Goal: Task Accomplishment & Management: Manage account settings

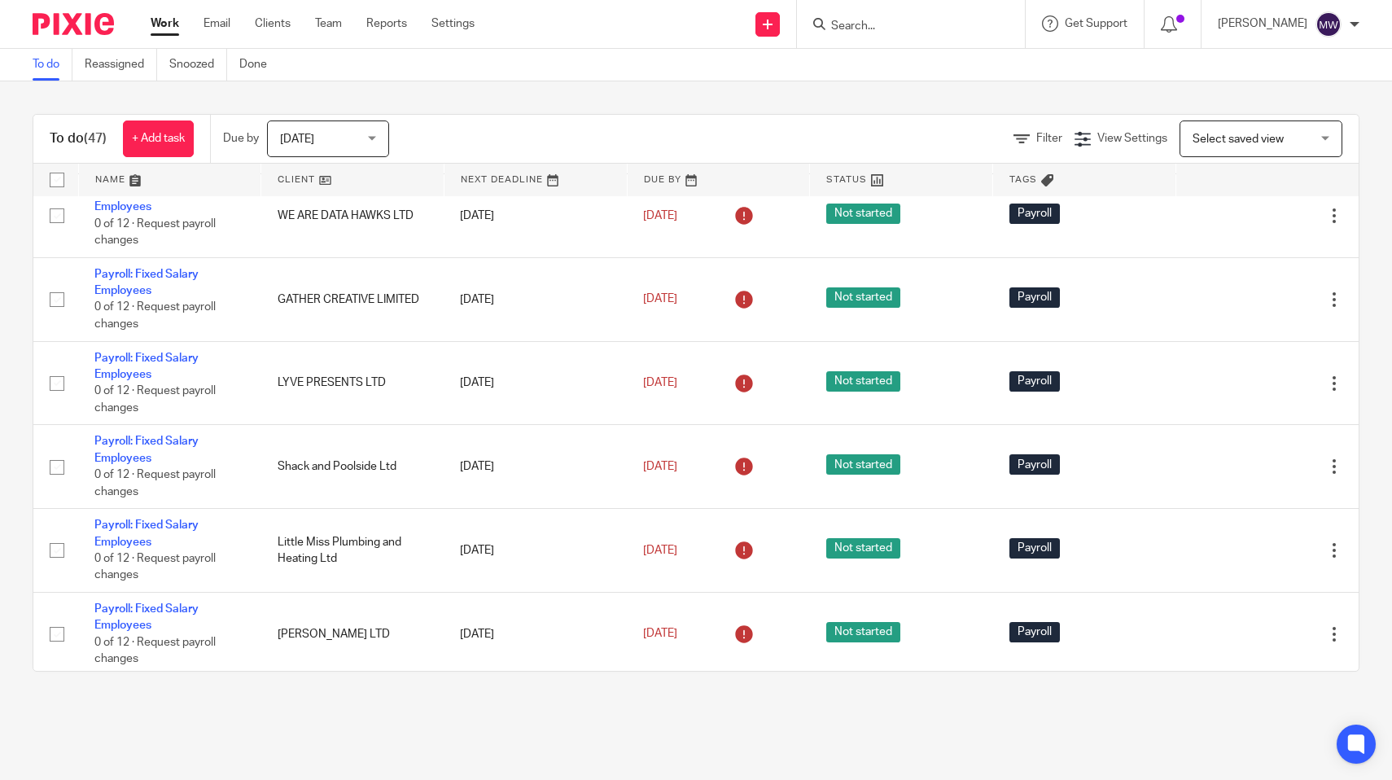
scroll to position [826, 0]
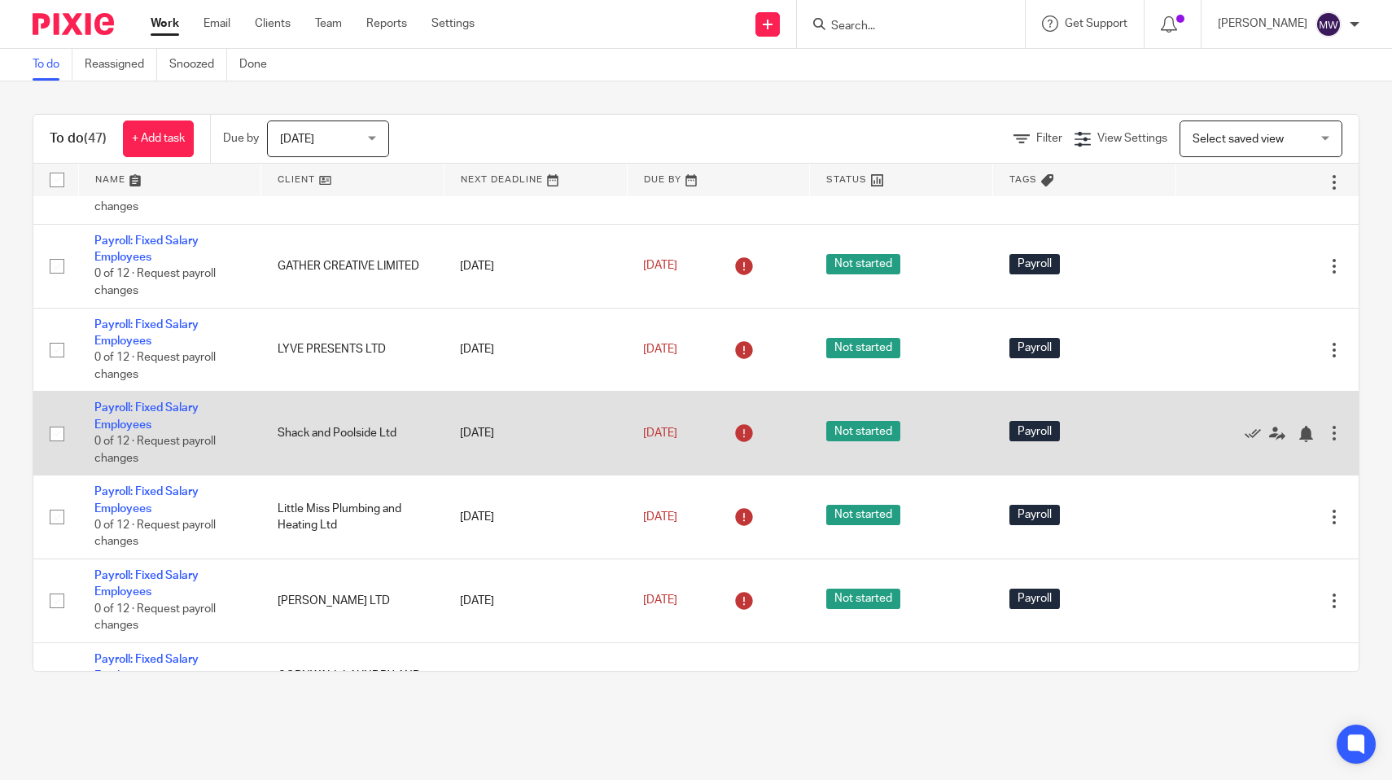
click at [112, 445] on td "Payroll: Fixed Salary Employees 0 of 12 · Request payroll changes" at bounding box center [169, 434] width 183 height 84
click at [114, 430] on link "Payroll: Fixed Salary Employees" at bounding box center [146, 416] width 104 height 28
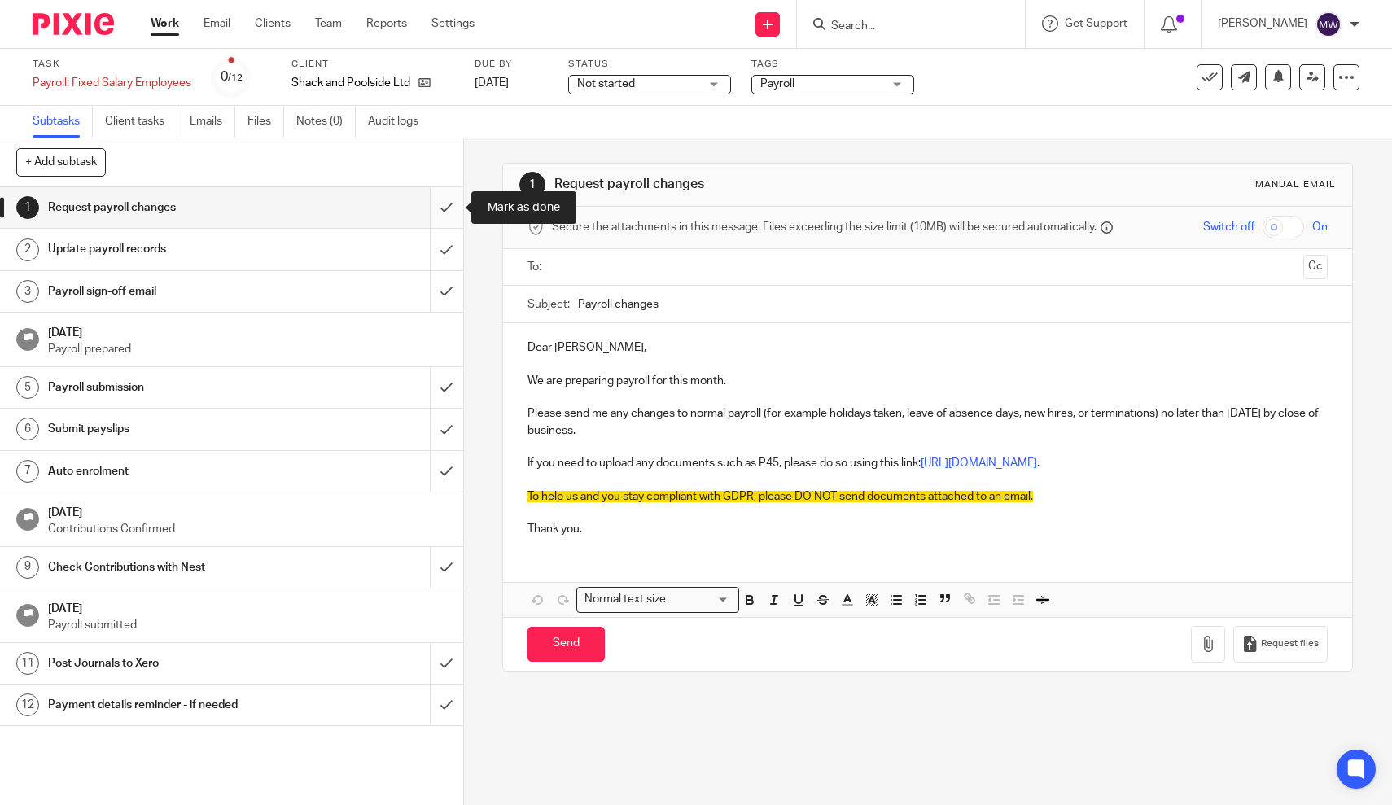
click at [449, 213] on input "submit" at bounding box center [231, 207] width 463 height 41
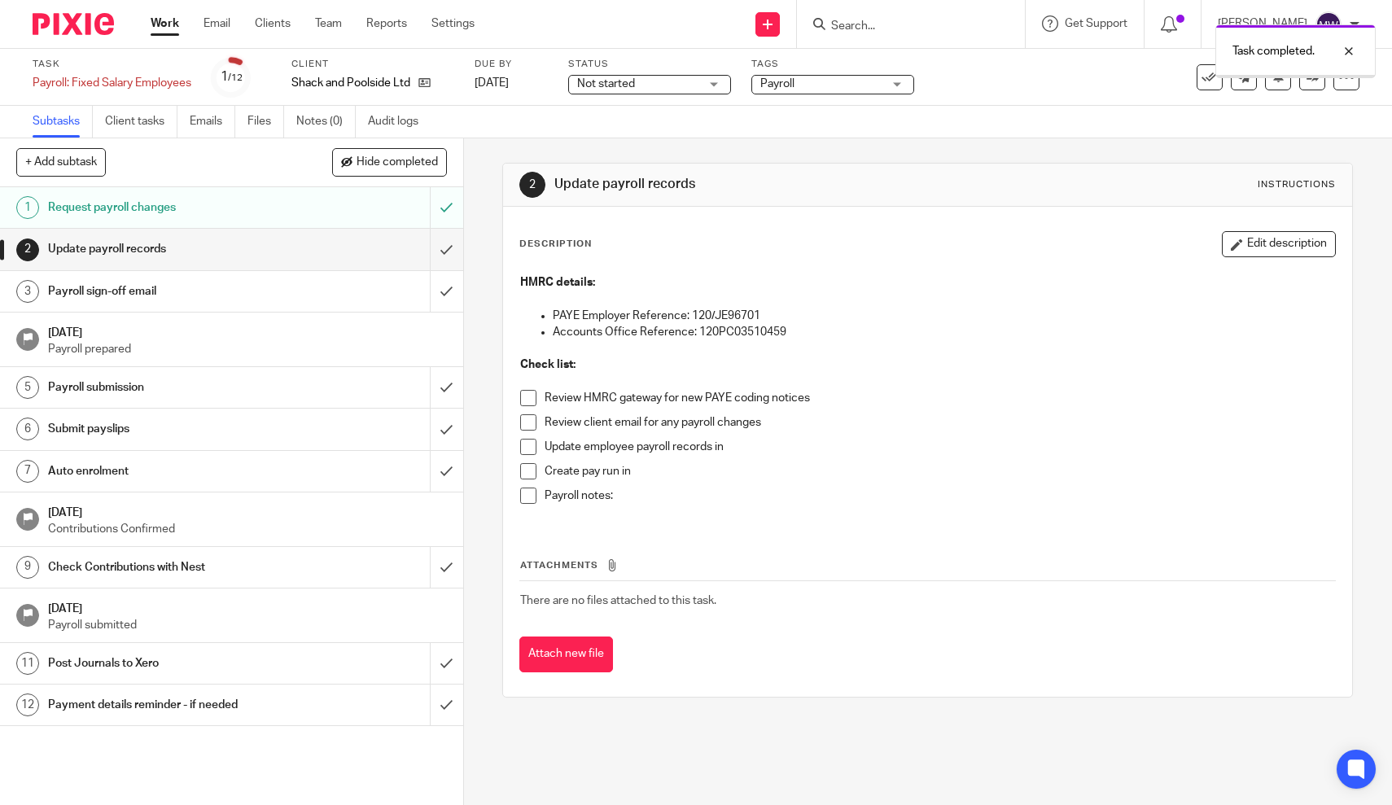
click at [448, 242] on input "submit" at bounding box center [231, 249] width 463 height 41
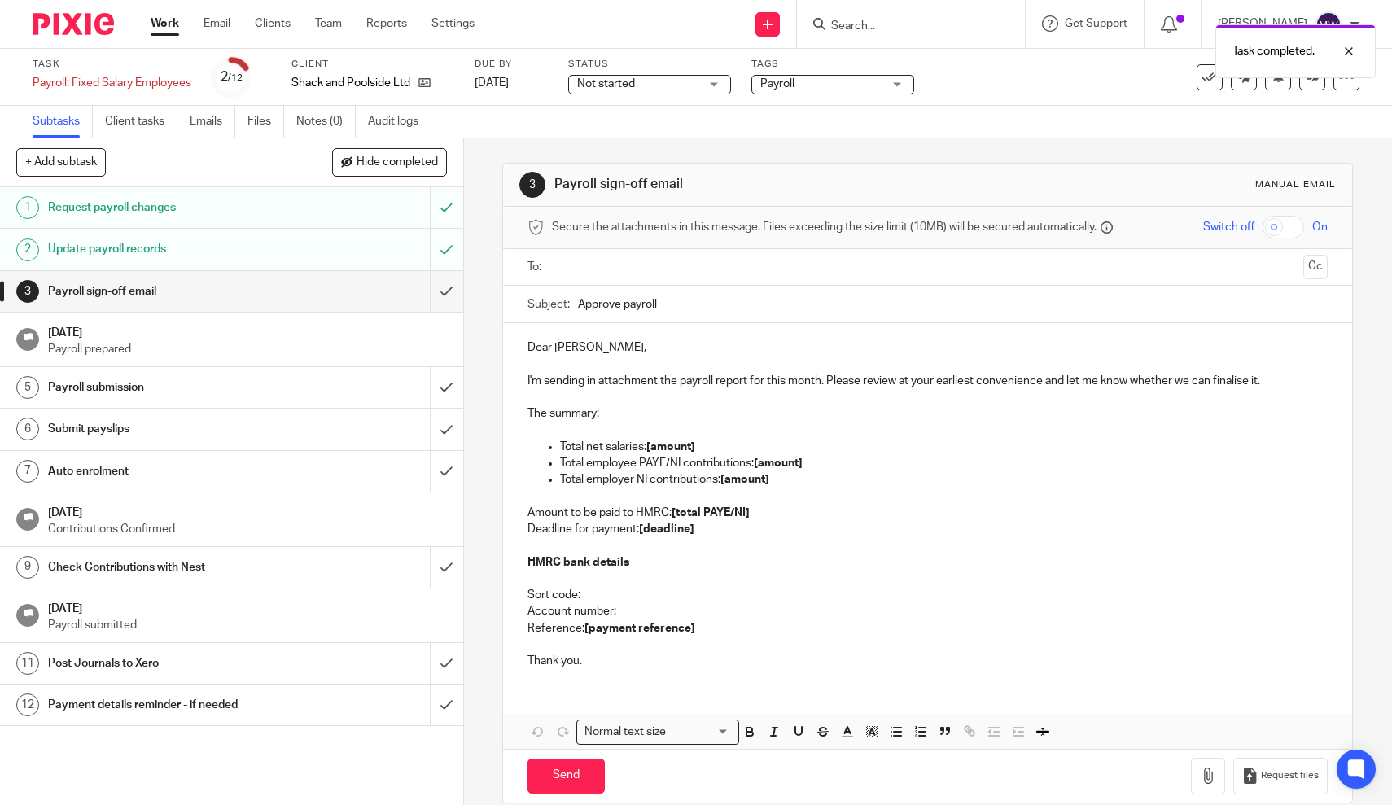
click at [159, 32] on link "Work" at bounding box center [165, 23] width 28 height 16
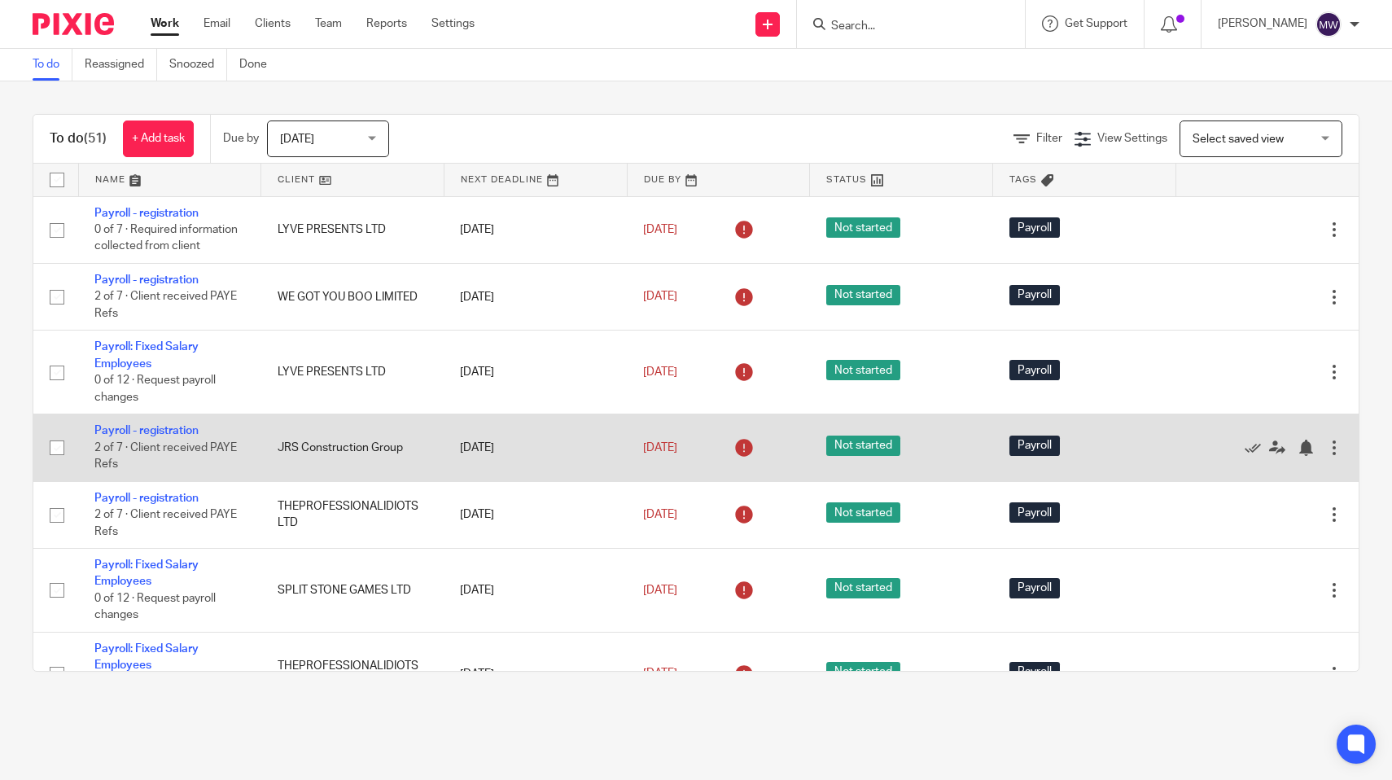
scroll to position [686, 0]
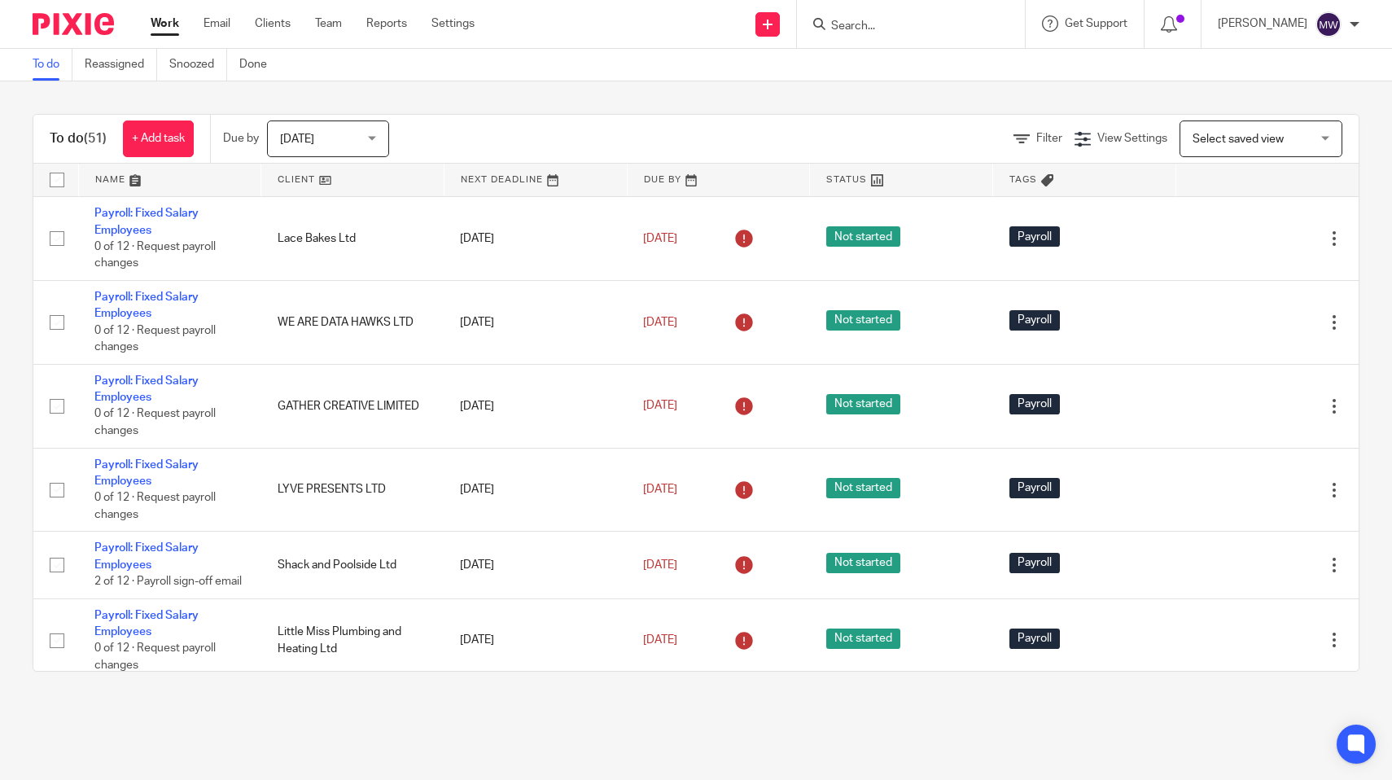
click at [316, 139] on span "[DATE]" at bounding box center [323, 138] width 86 height 34
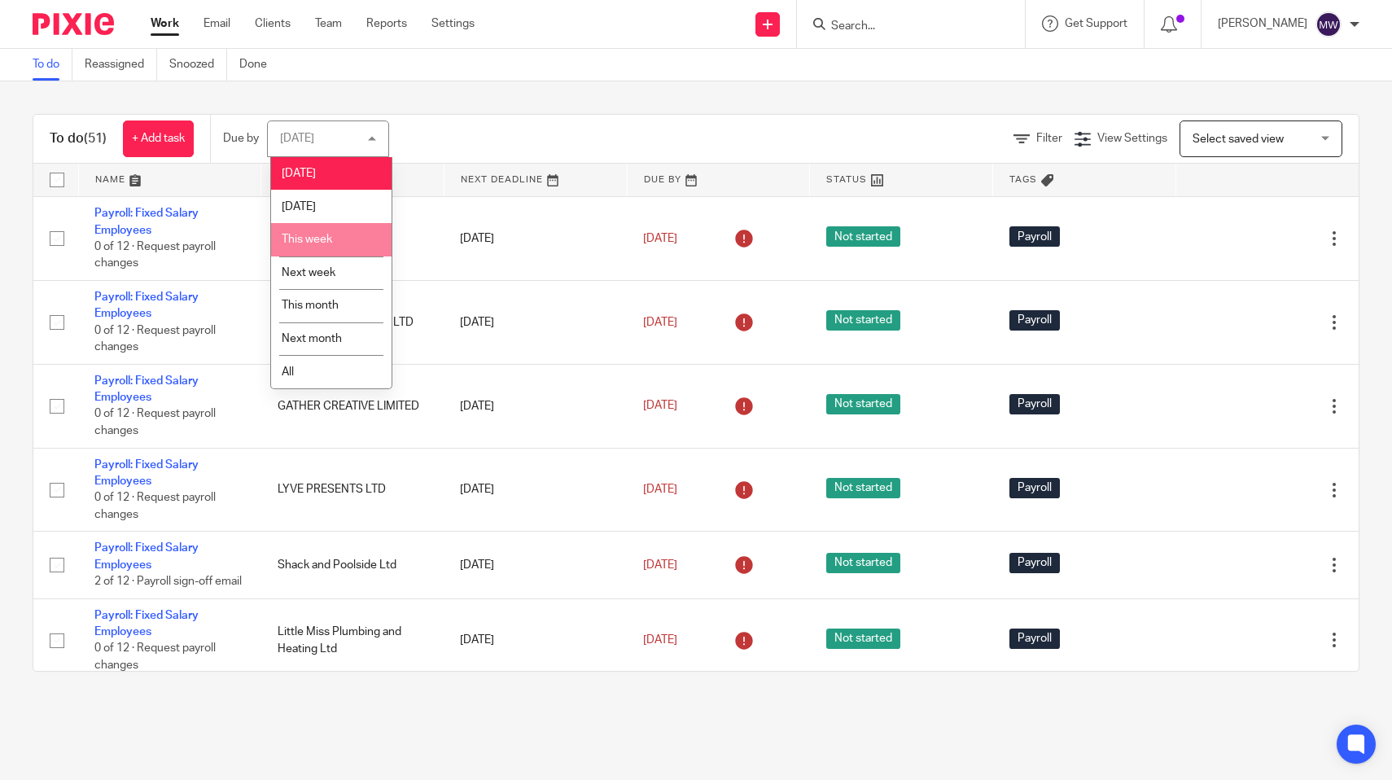
click at [323, 237] on span "This week" at bounding box center [307, 239] width 50 height 11
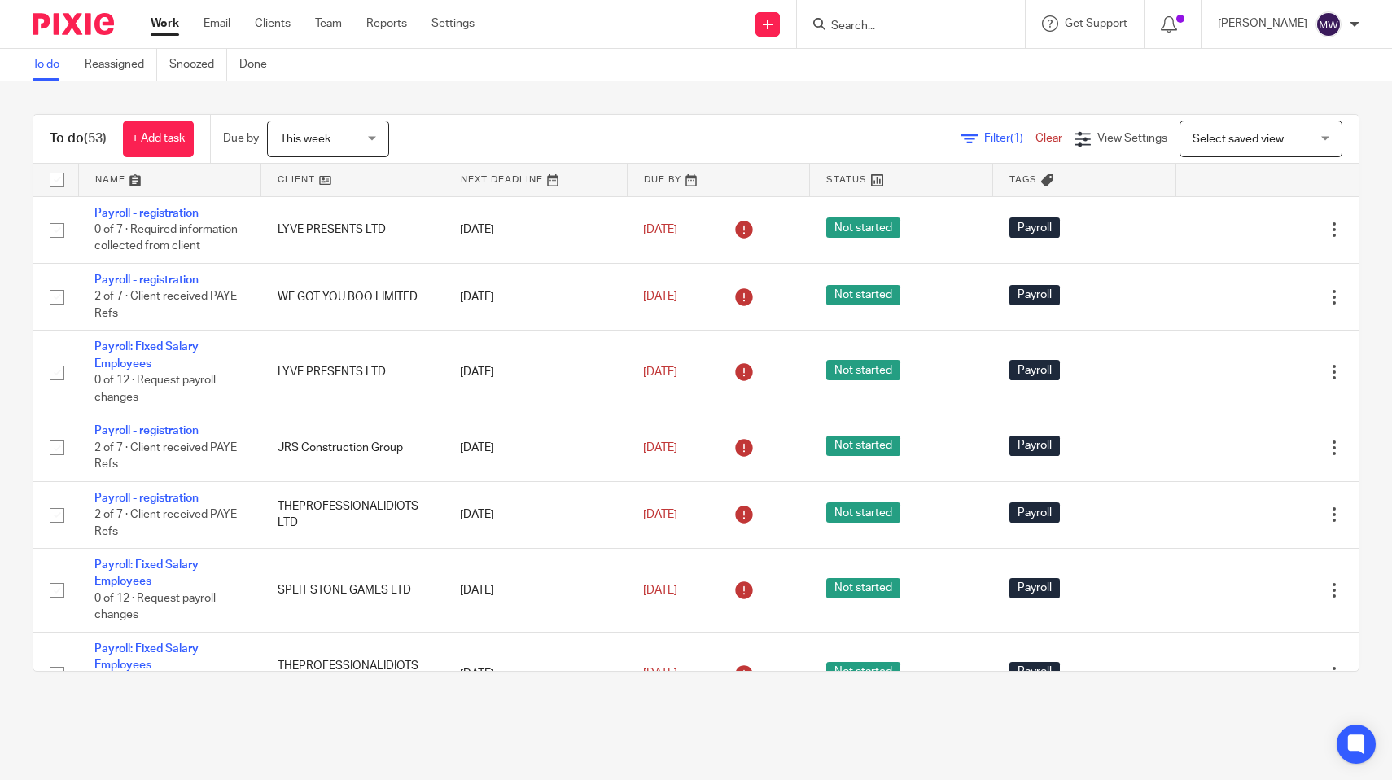
scroll to position [686, 0]
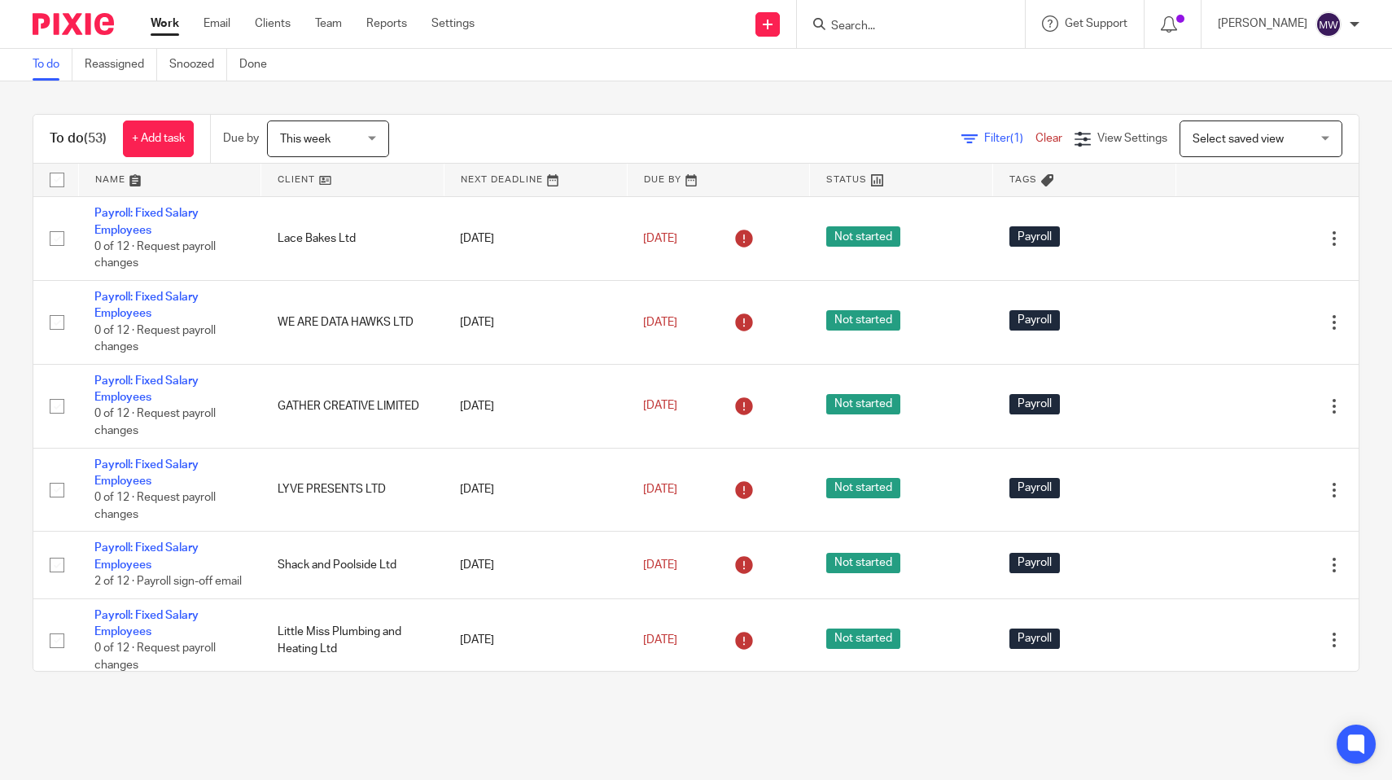
click at [292, 128] on span "This week" at bounding box center [323, 138] width 86 height 34
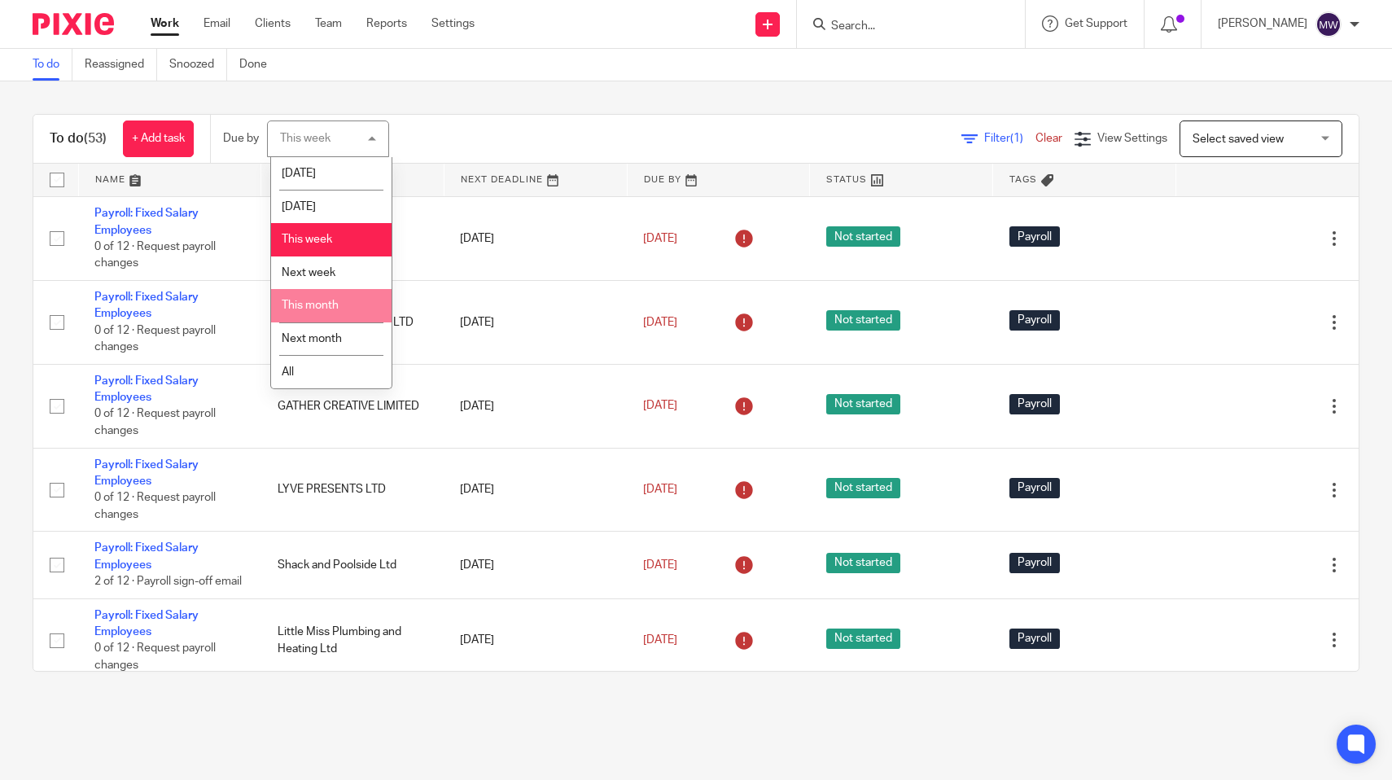
click at [302, 305] on span "This month" at bounding box center [310, 305] width 57 height 11
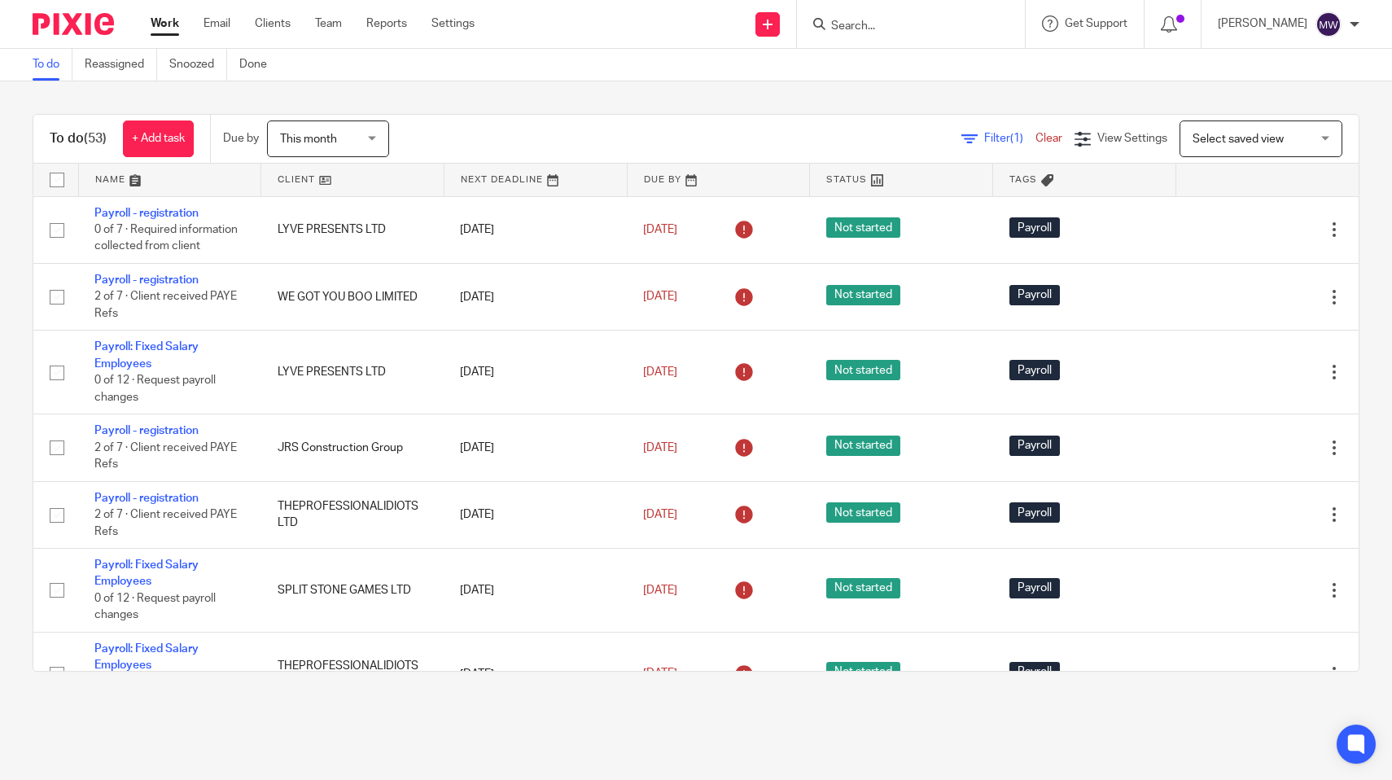
click at [950, 20] on input "Search" at bounding box center [903, 27] width 147 height 15
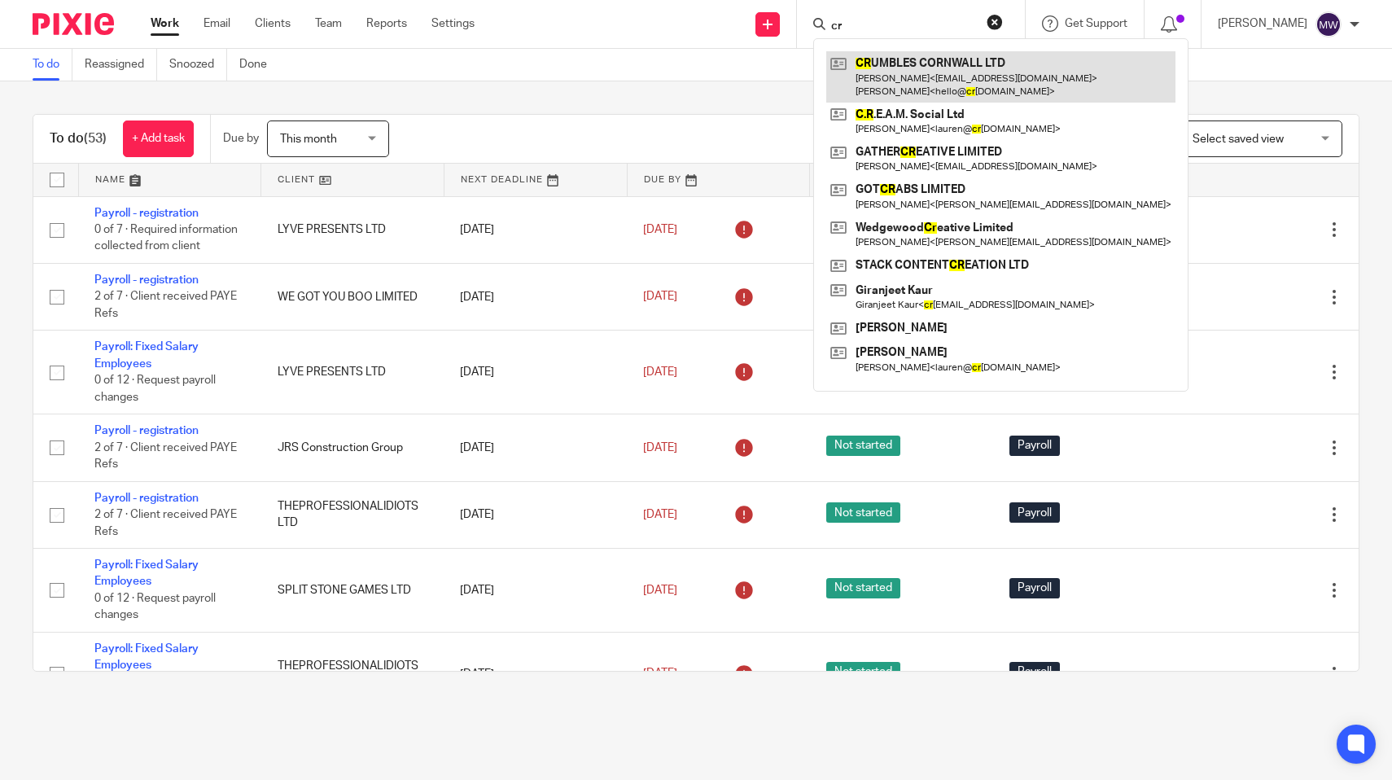
type input "cr"
click at [970, 77] on link at bounding box center [1000, 76] width 349 height 50
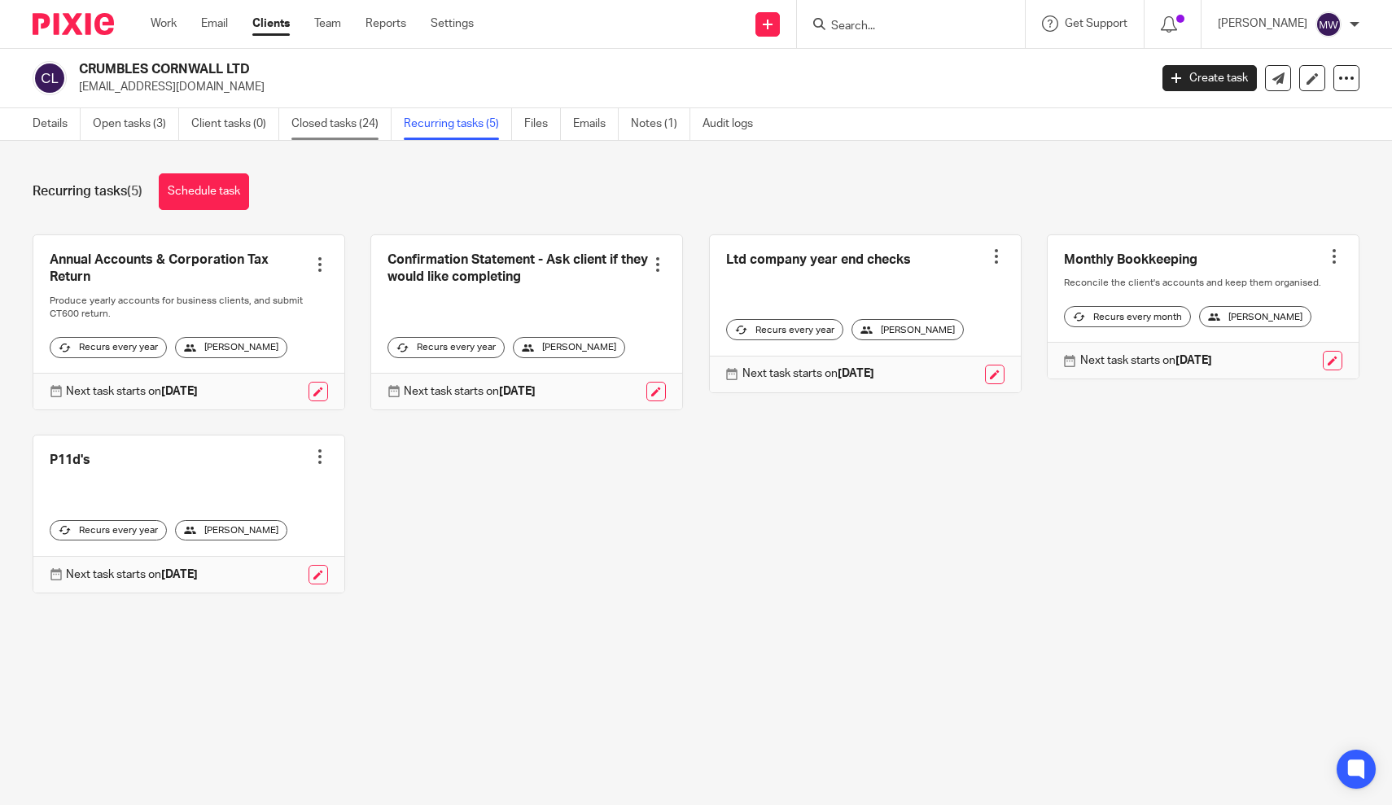
click at [334, 123] on link "Closed tasks (24)" at bounding box center [342, 124] width 100 height 32
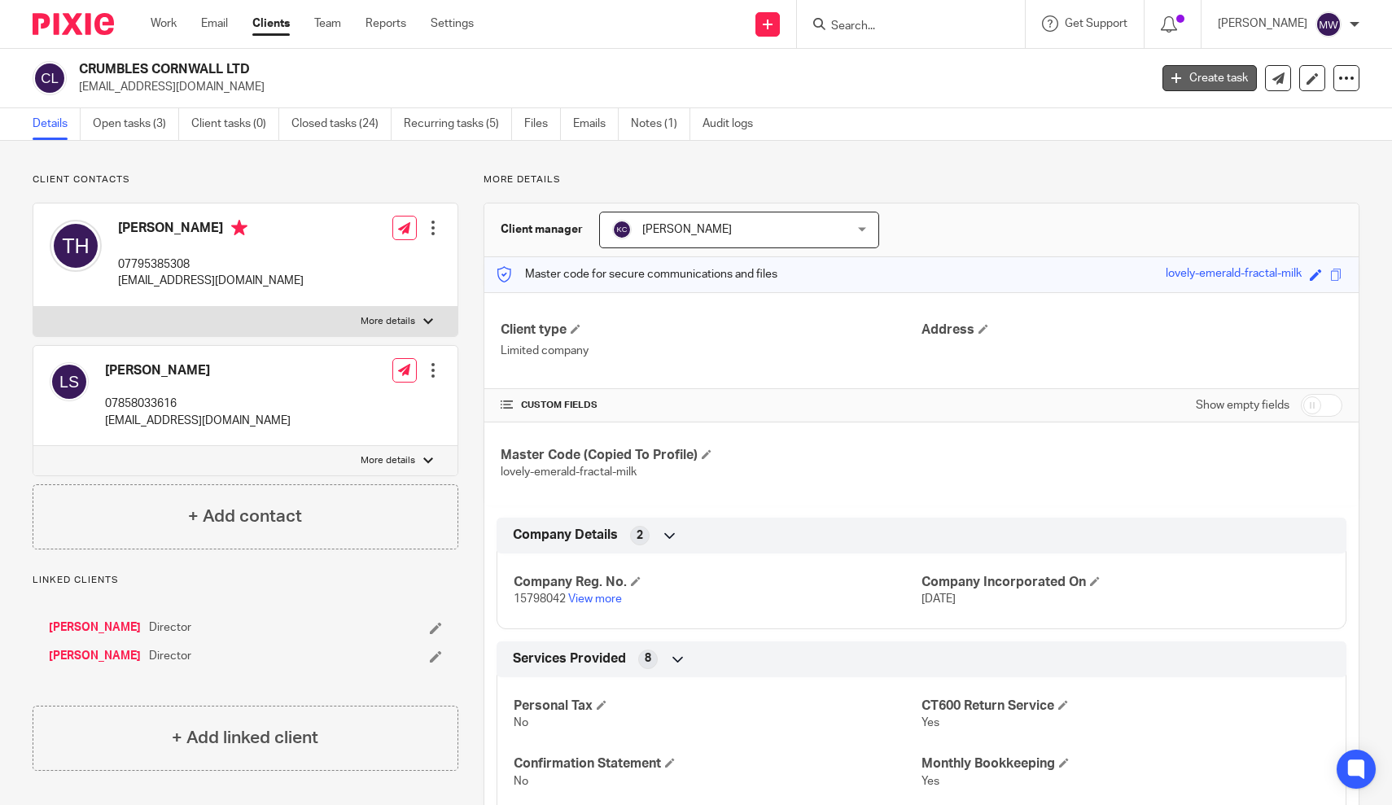
click at [1227, 77] on link "Create task" at bounding box center [1210, 78] width 94 height 26
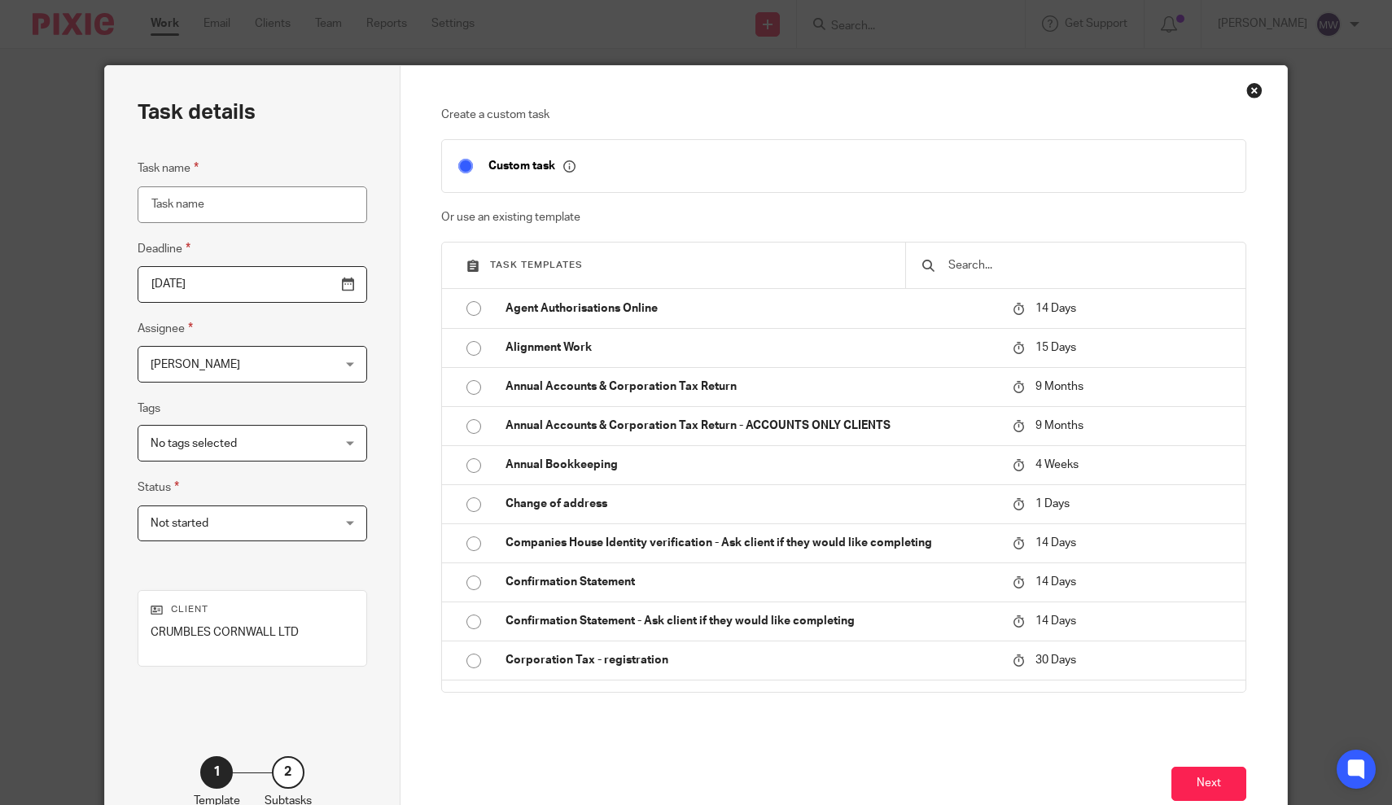
click at [990, 270] on input "text" at bounding box center [1088, 265] width 282 height 18
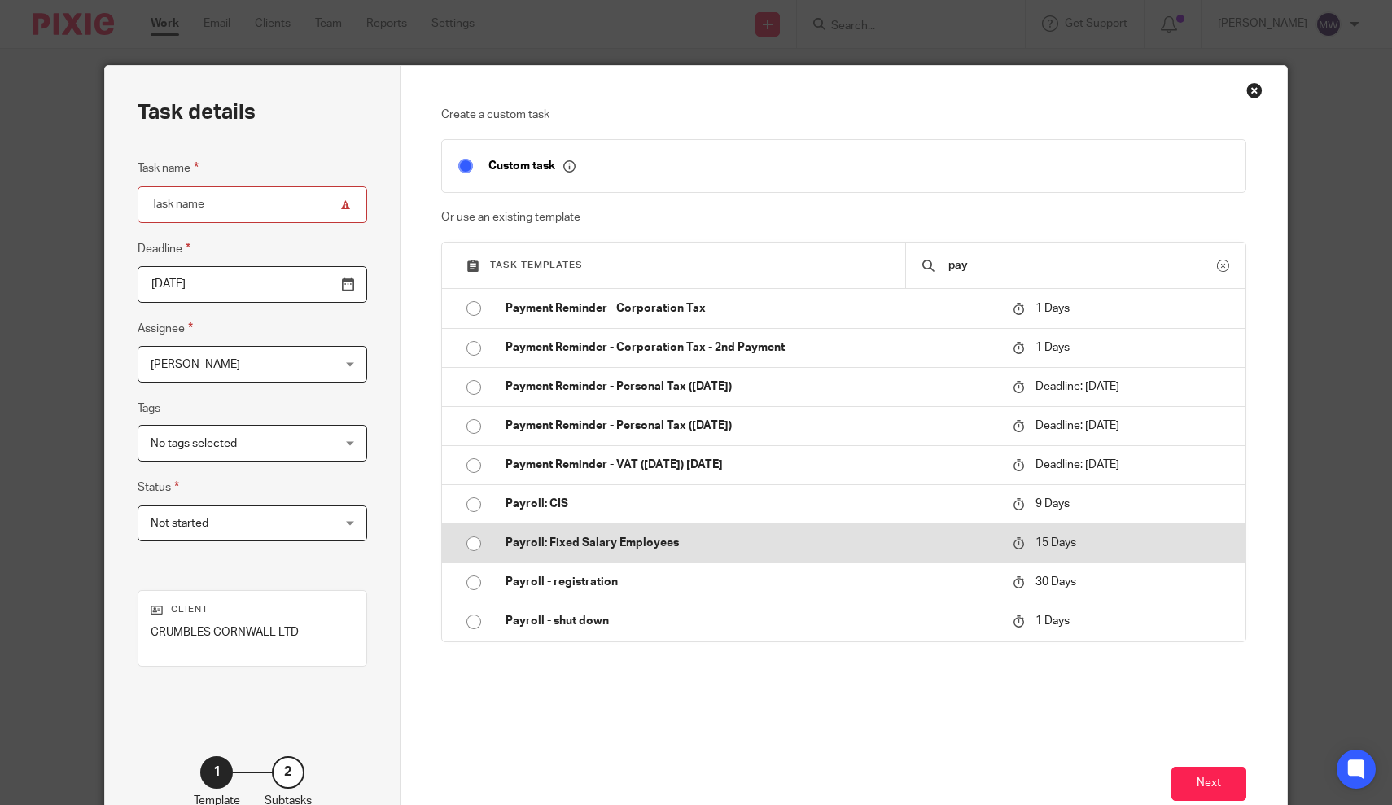
type input "pay"
click at [464, 545] on input "radio" at bounding box center [473, 543] width 31 height 31
type input "[DATE]"
type input "Payroll: Fixed Salary Employees"
checkbox input "false"
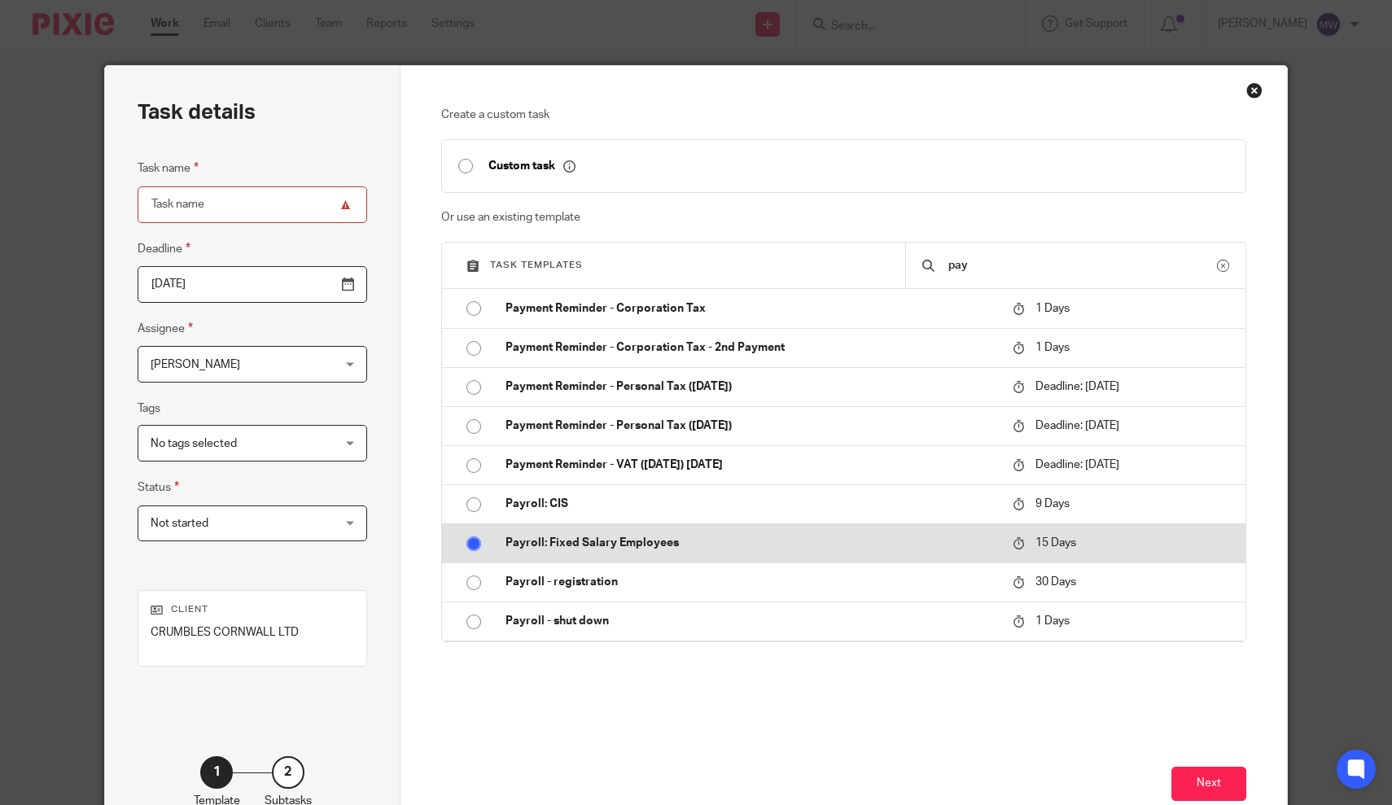
radio input "false"
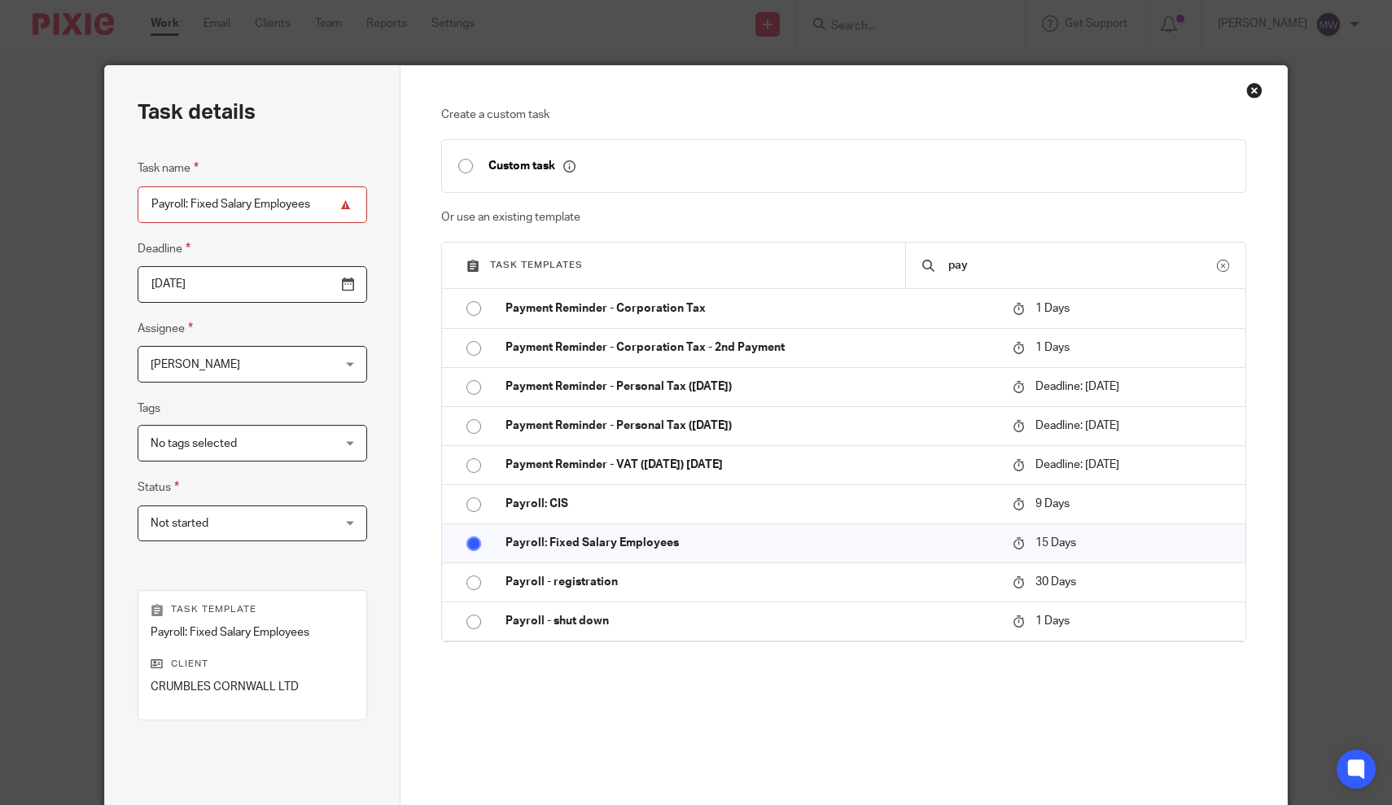
click at [273, 292] on input "[DATE]" at bounding box center [253, 284] width 230 height 37
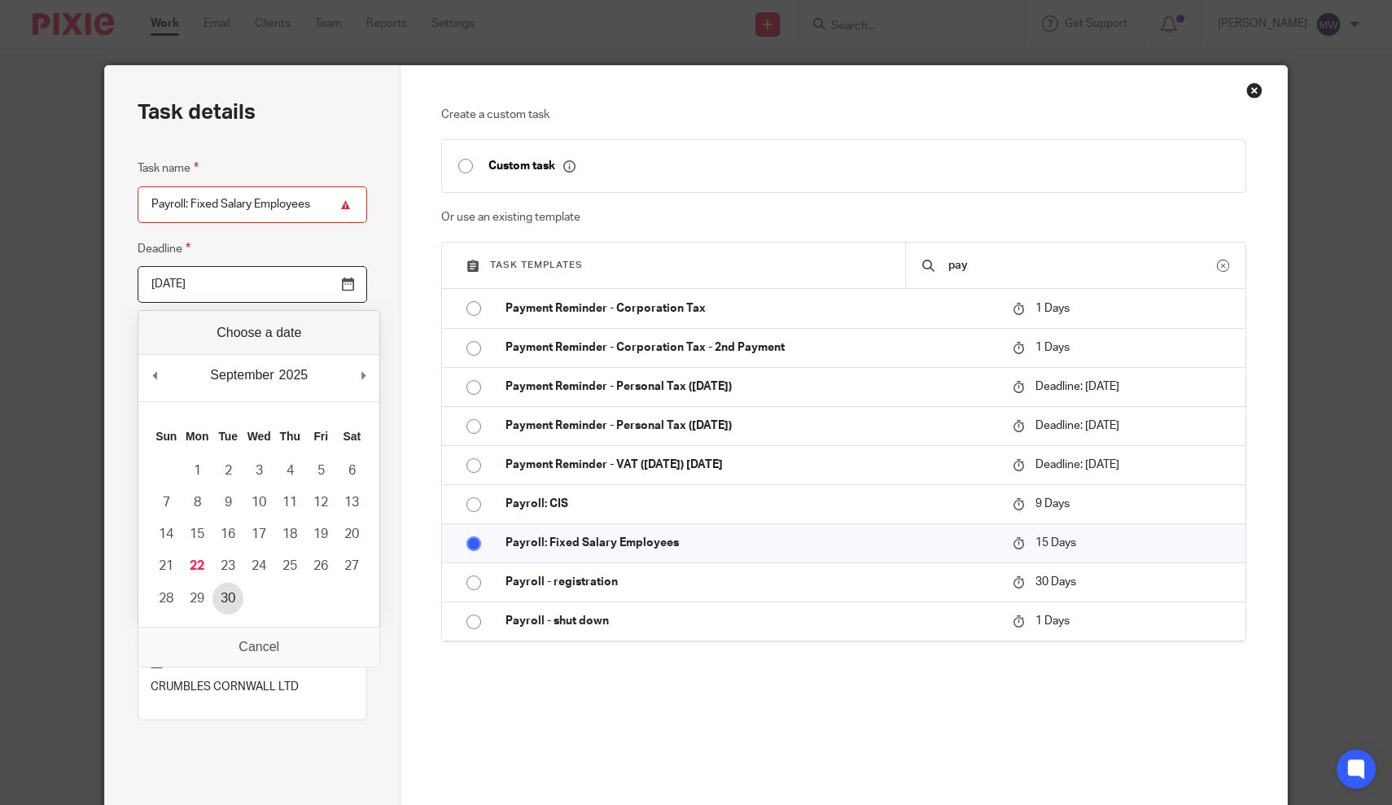
type input "2025-09-30"
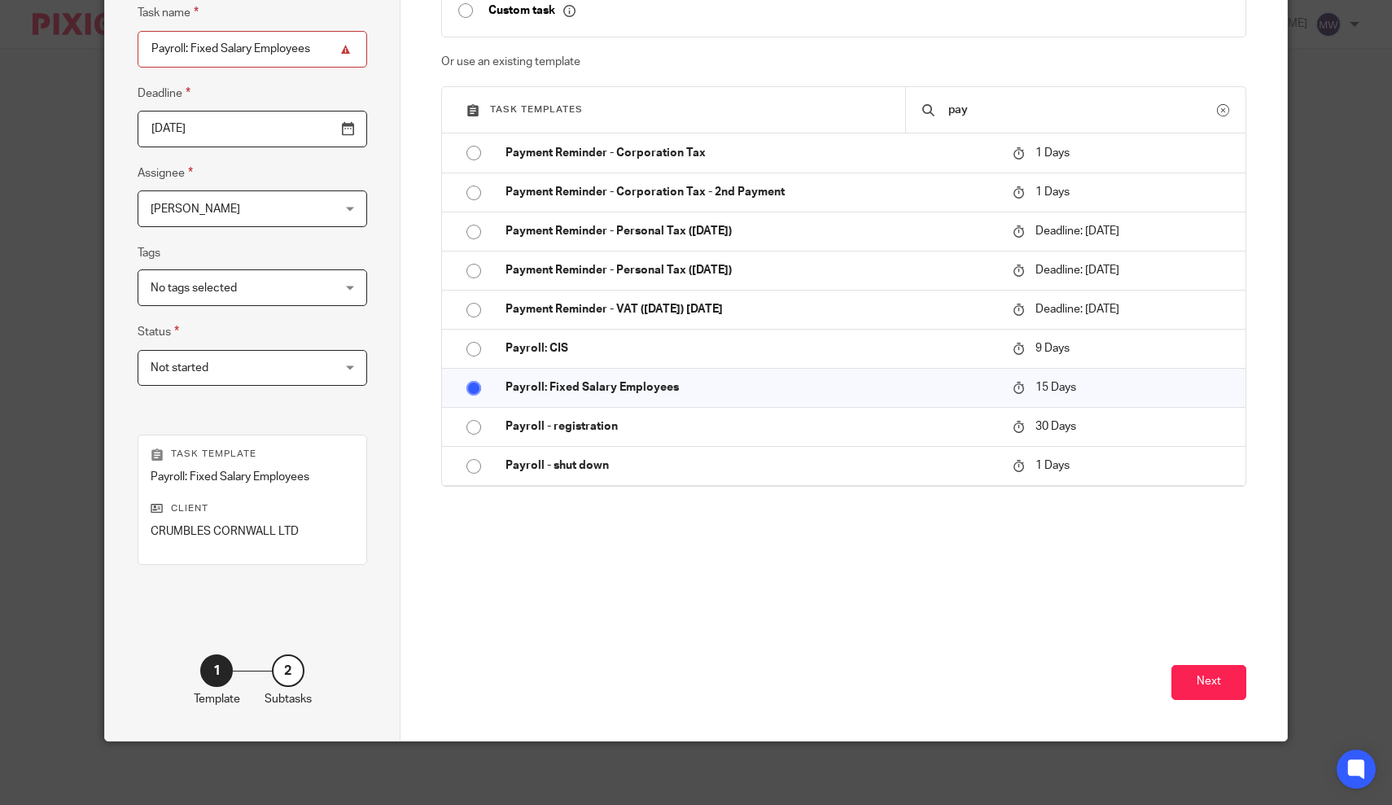
scroll to position [155, 0]
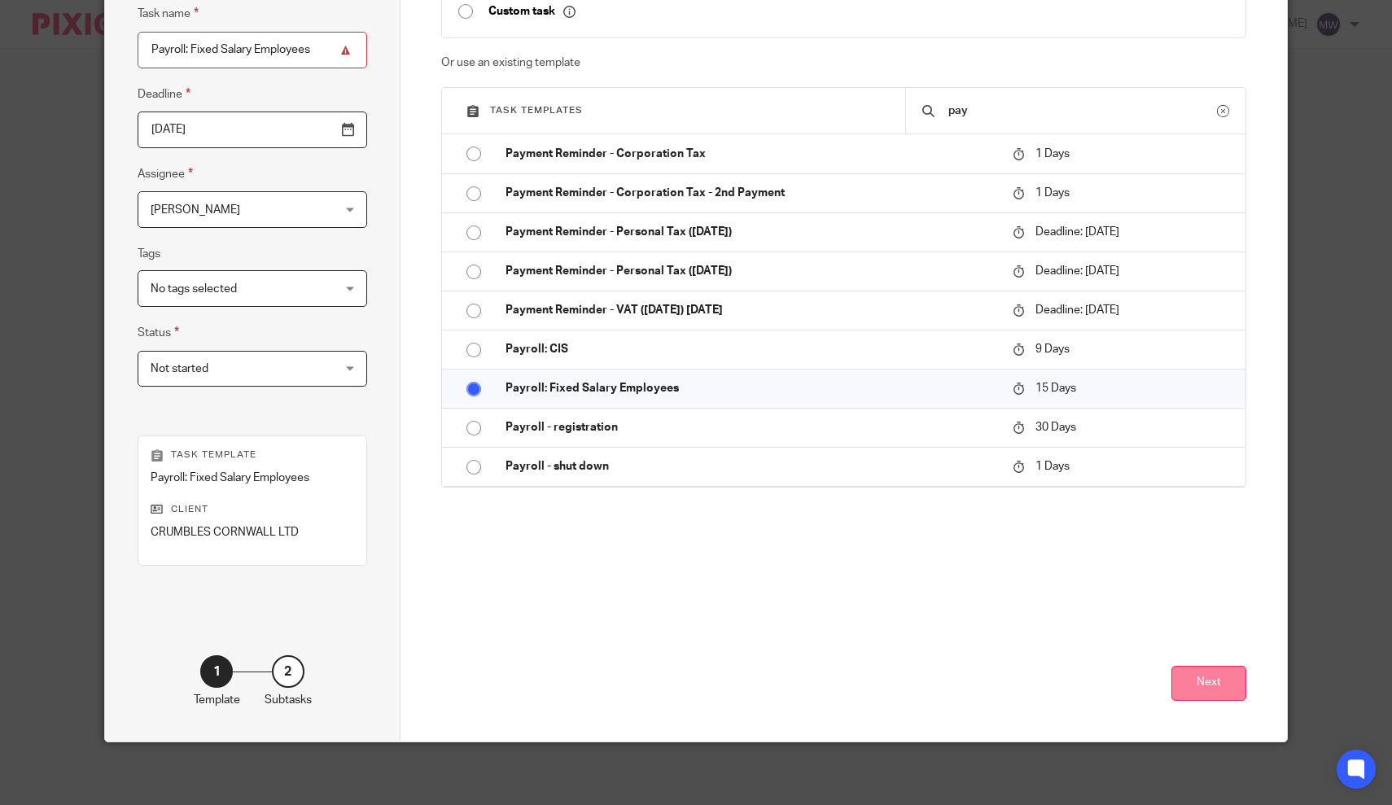
click at [1208, 678] on button "Next" at bounding box center [1209, 683] width 75 height 35
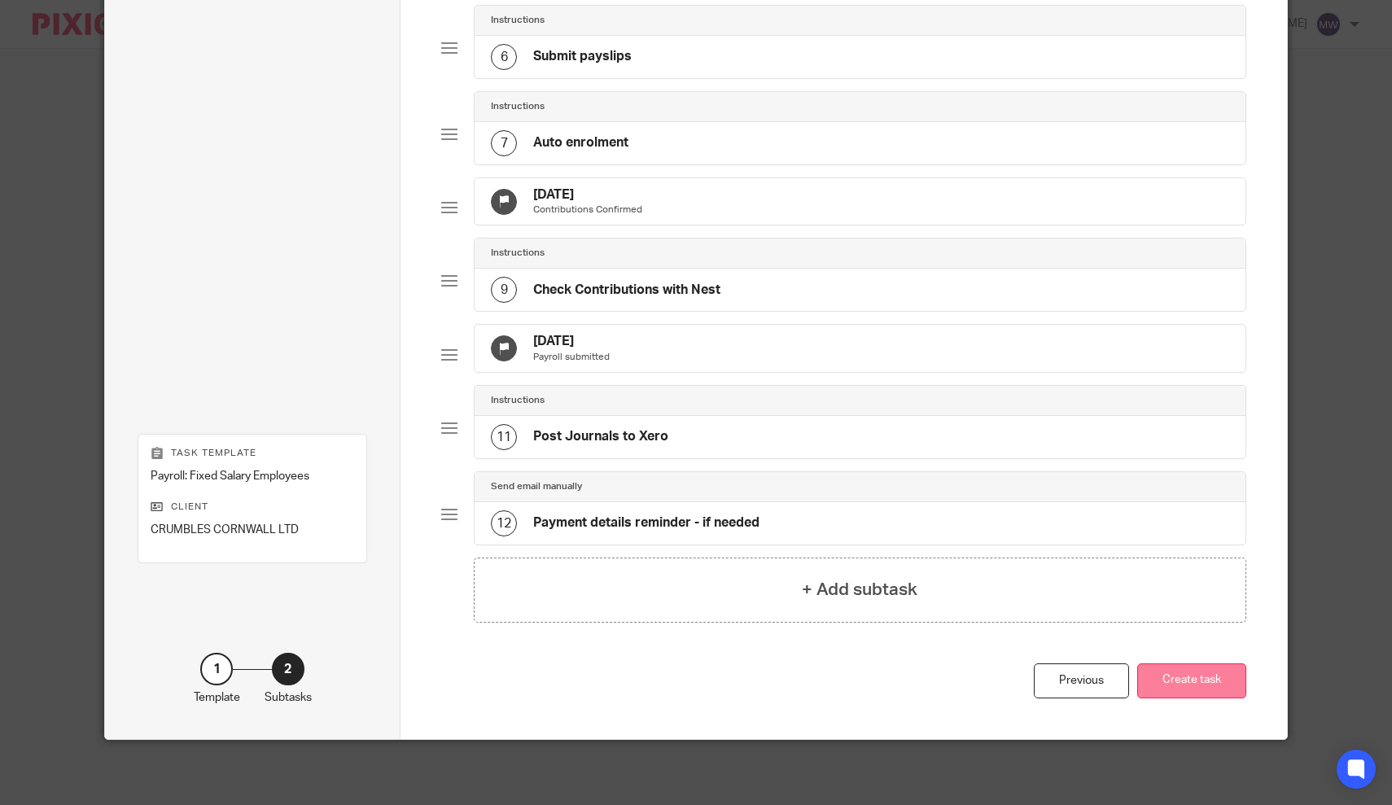
scroll to position [588, 0]
click at [1203, 671] on button "Create task" at bounding box center [1192, 681] width 109 height 35
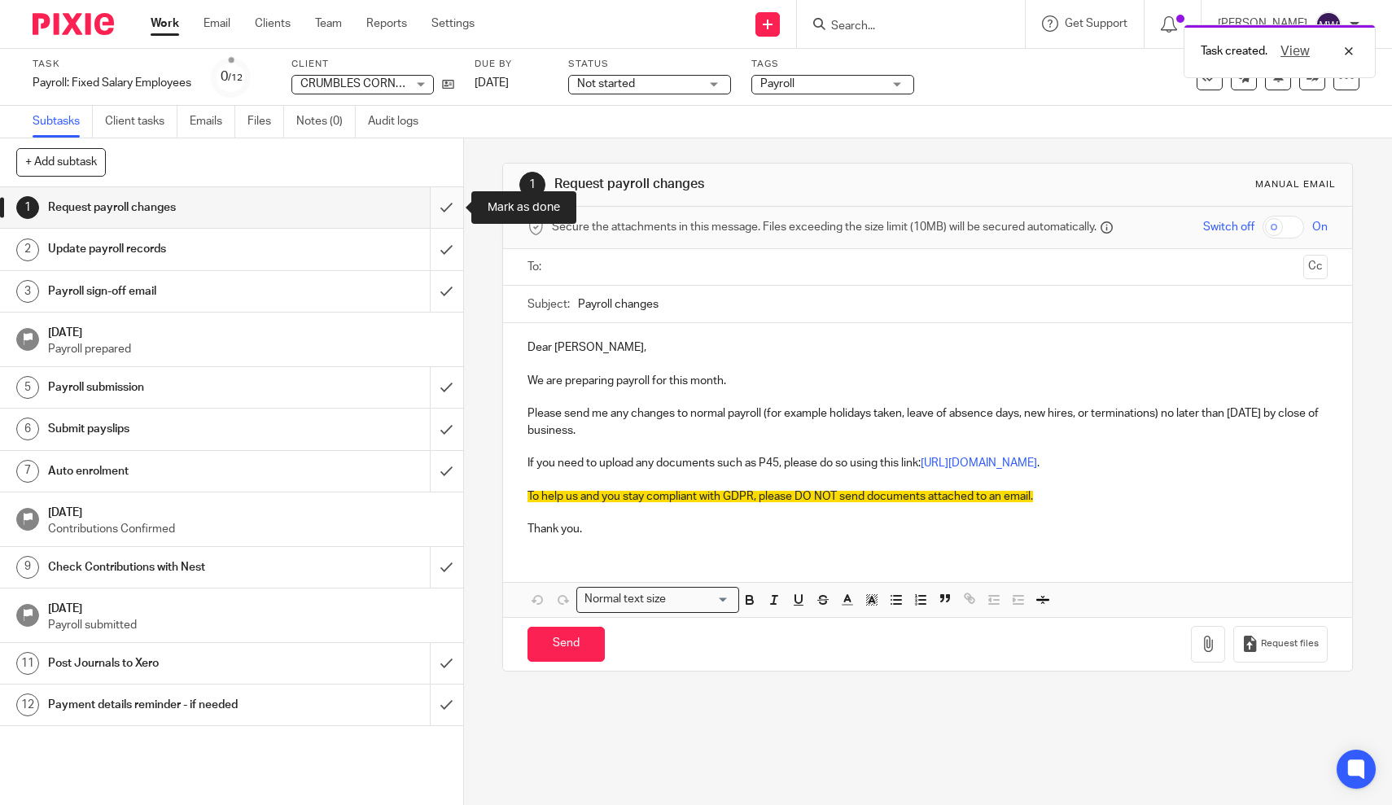
click at [445, 208] on input "submit" at bounding box center [231, 207] width 463 height 41
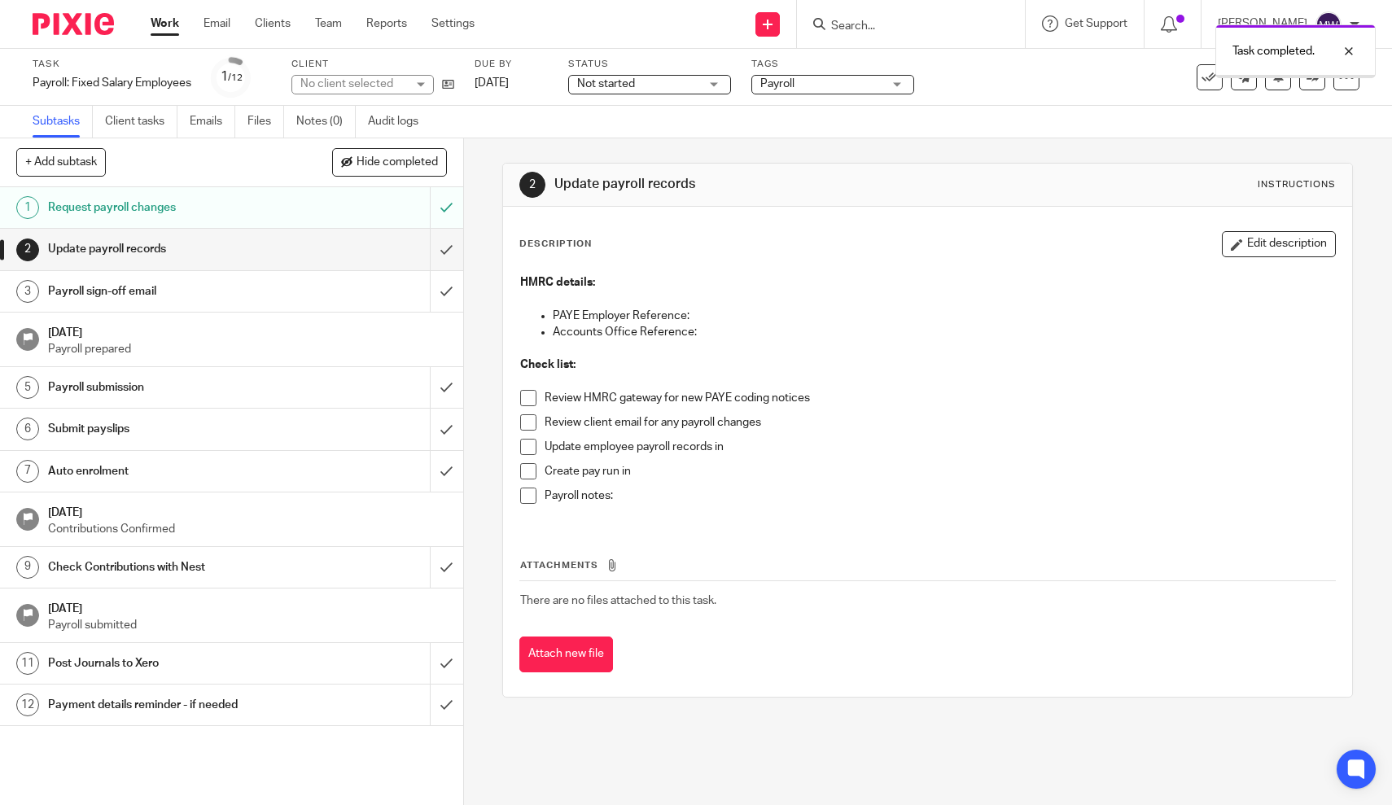
click at [444, 245] on input "submit" at bounding box center [231, 249] width 463 height 41
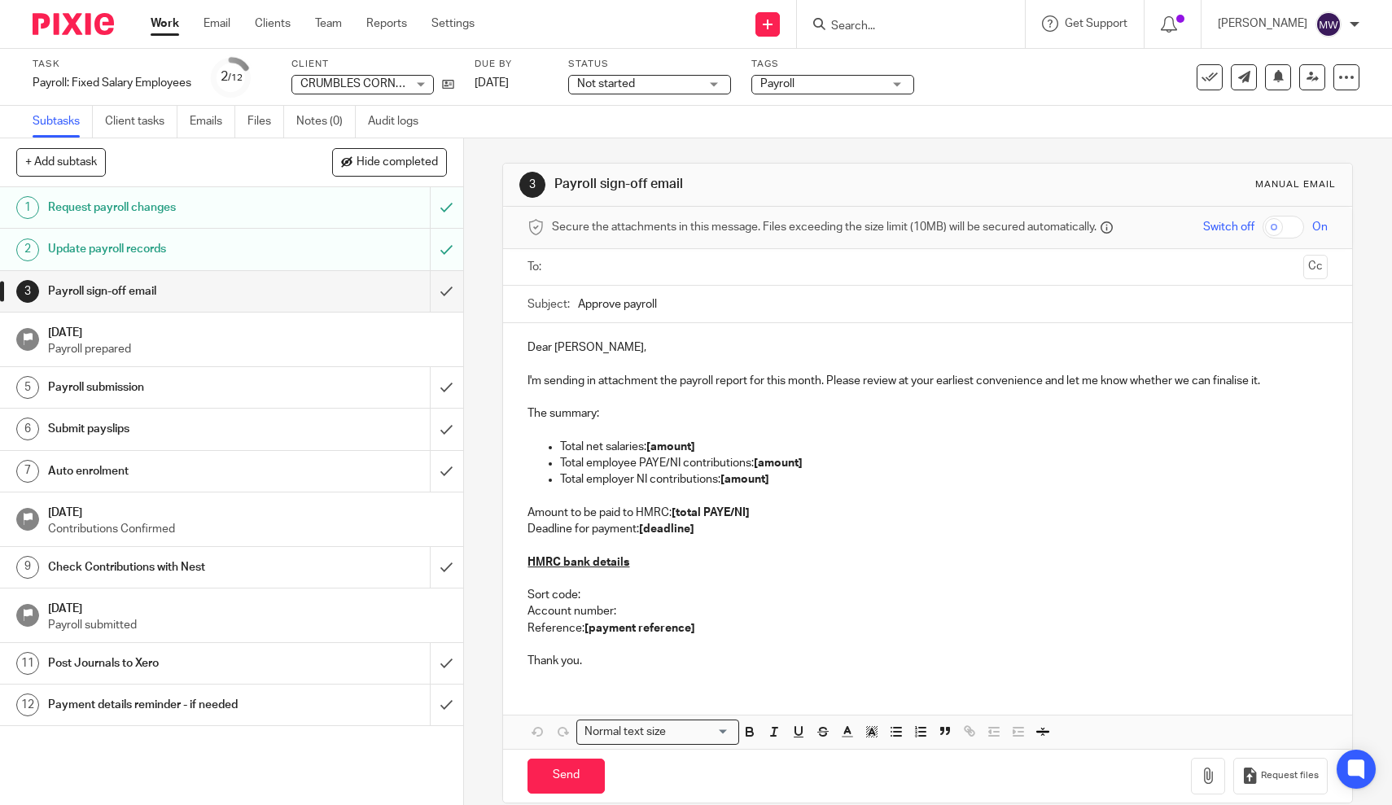
click at [651, 265] on input "text" at bounding box center [927, 267] width 739 height 19
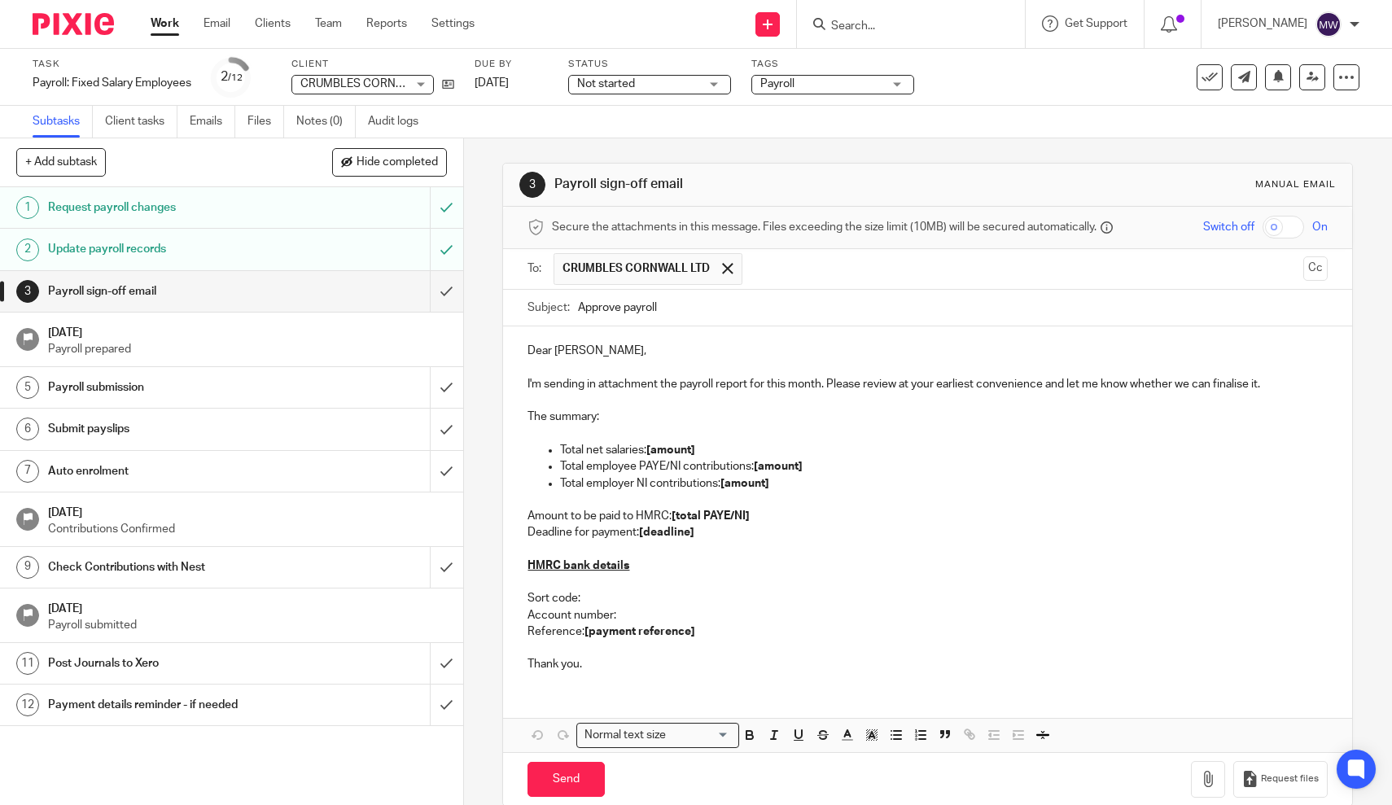
click at [752, 382] on p "I'm sending in attachment the payroll report for this month. Please review at y…" at bounding box center [928, 384] width 800 height 16
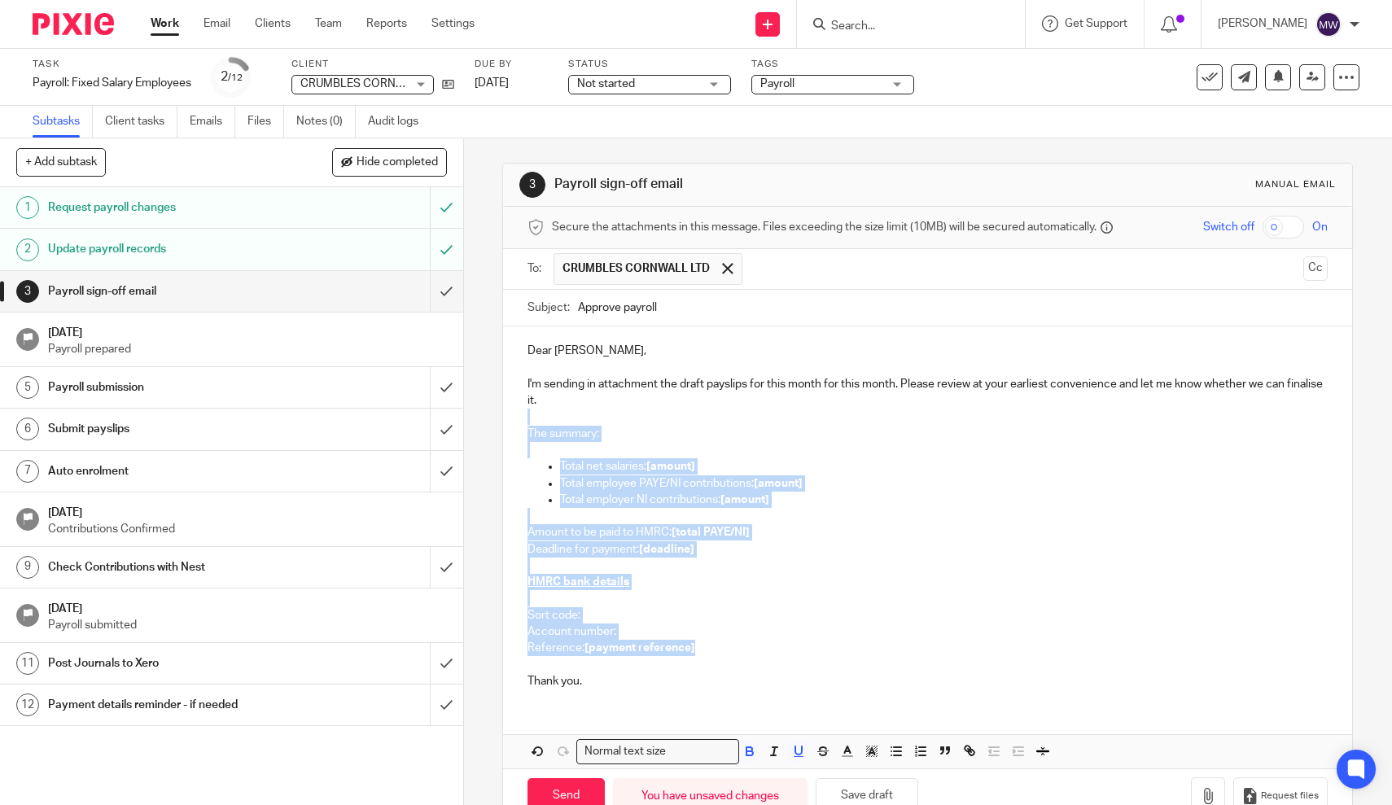
drag, startPoint x: 708, startPoint y: 642, endPoint x: 560, endPoint y: 405, distance: 279.5
click at [560, 405] on div "Dear Tom, I'm sending in attachment the draft payslips for this month for this …" at bounding box center [927, 514] width 849 height 375
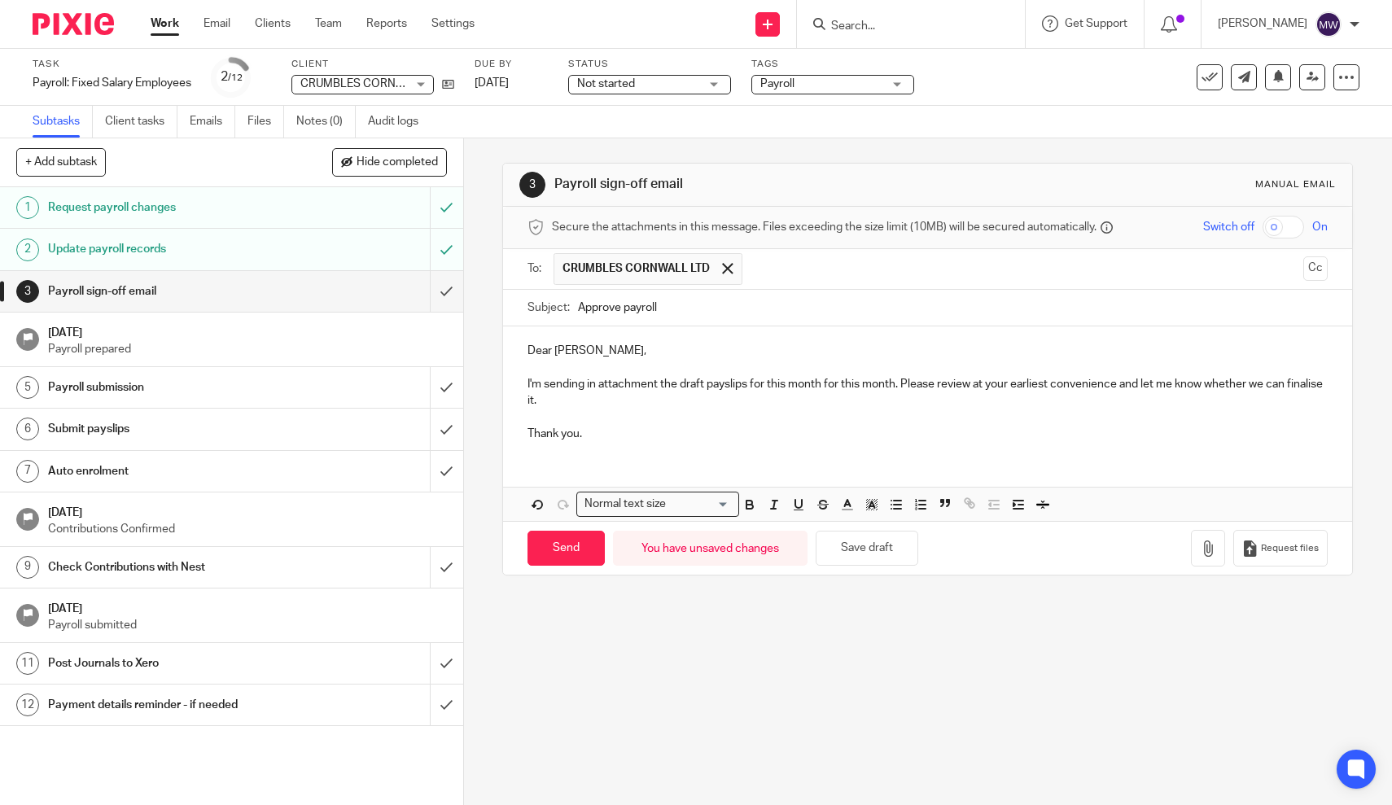
click at [759, 268] on input "text" at bounding box center [1024, 269] width 546 height 32
type input "t"
click at [1208, 541] on icon "button" at bounding box center [1208, 549] width 16 height 16
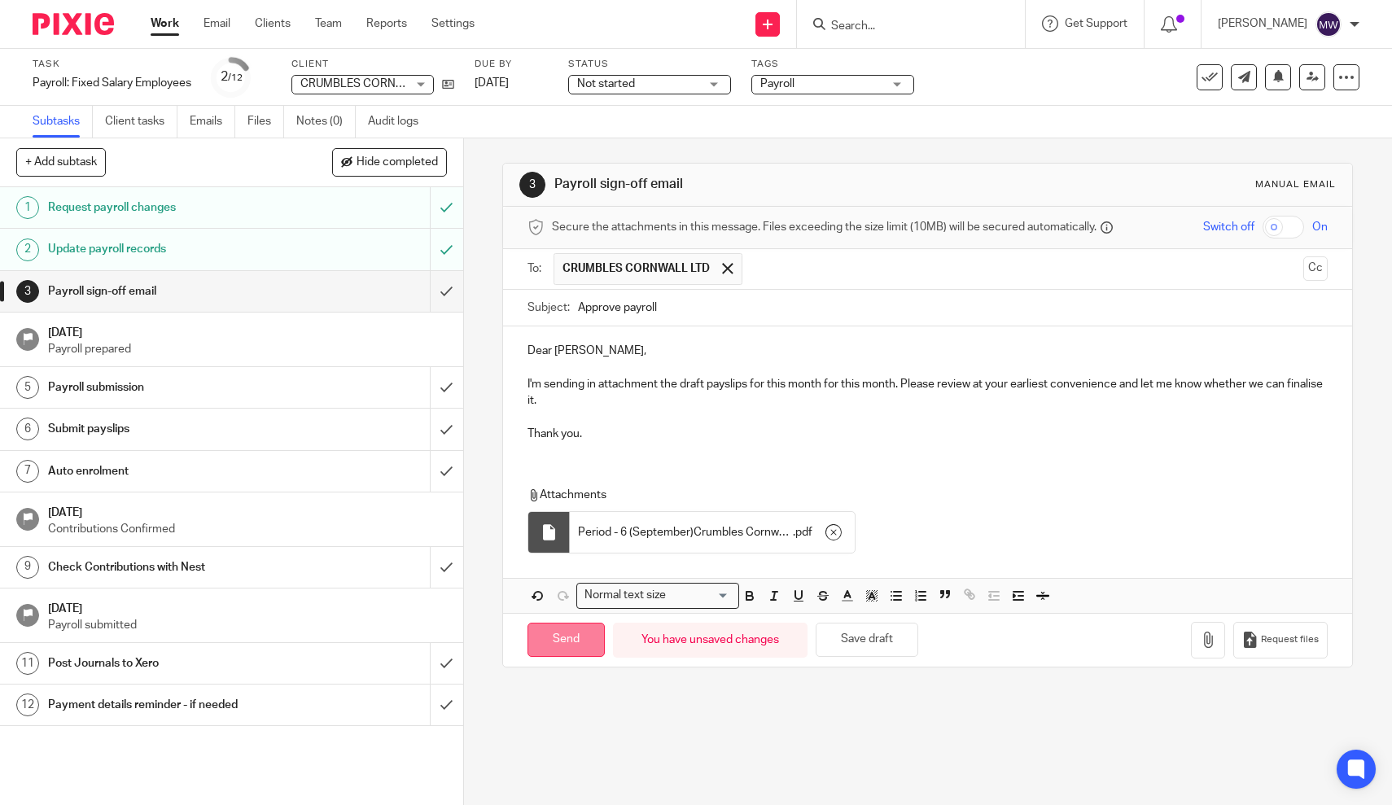
click at [546, 623] on input "Send" at bounding box center [566, 640] width 77 height 35
type input "Sent"
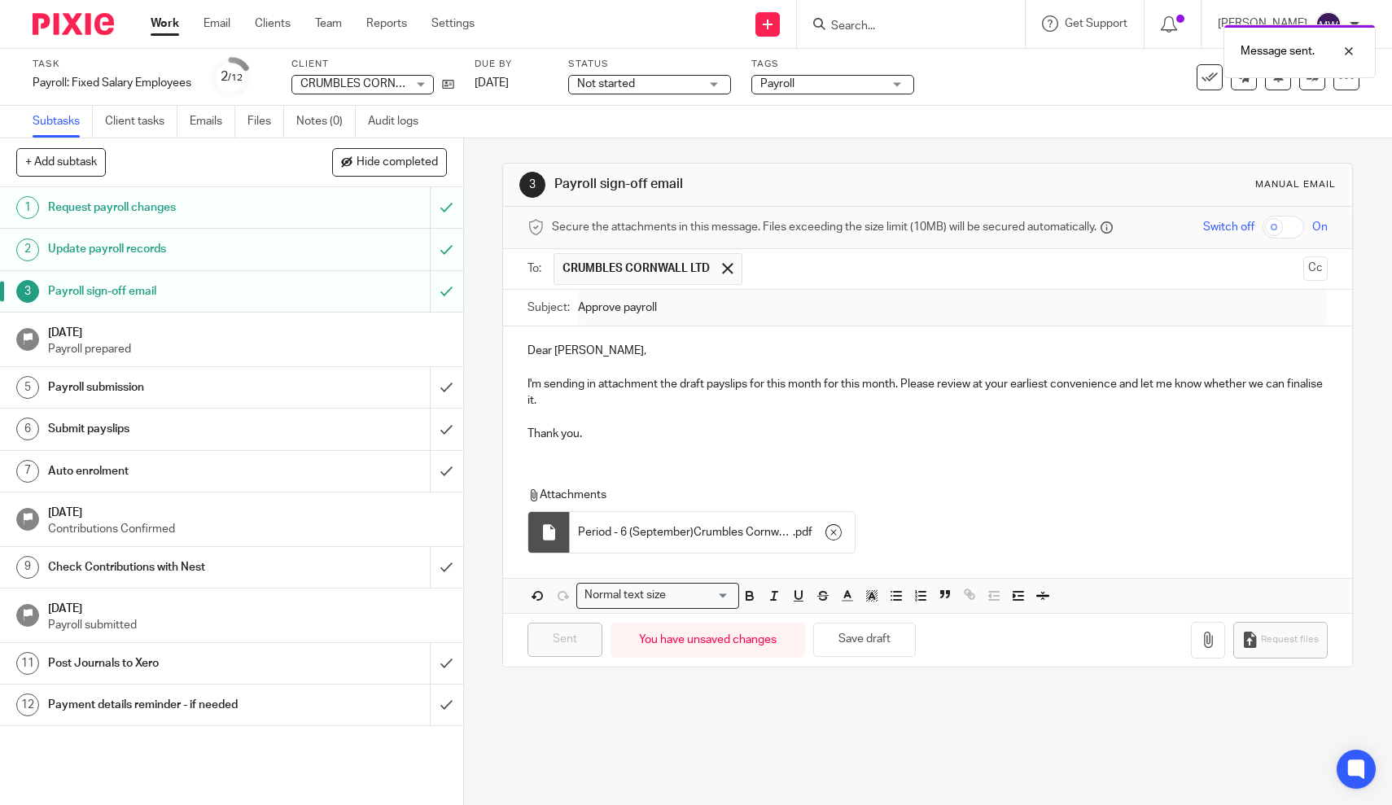
click at [164, 27] on link "Work" at bounding box center [165, 23] width 28 height 16
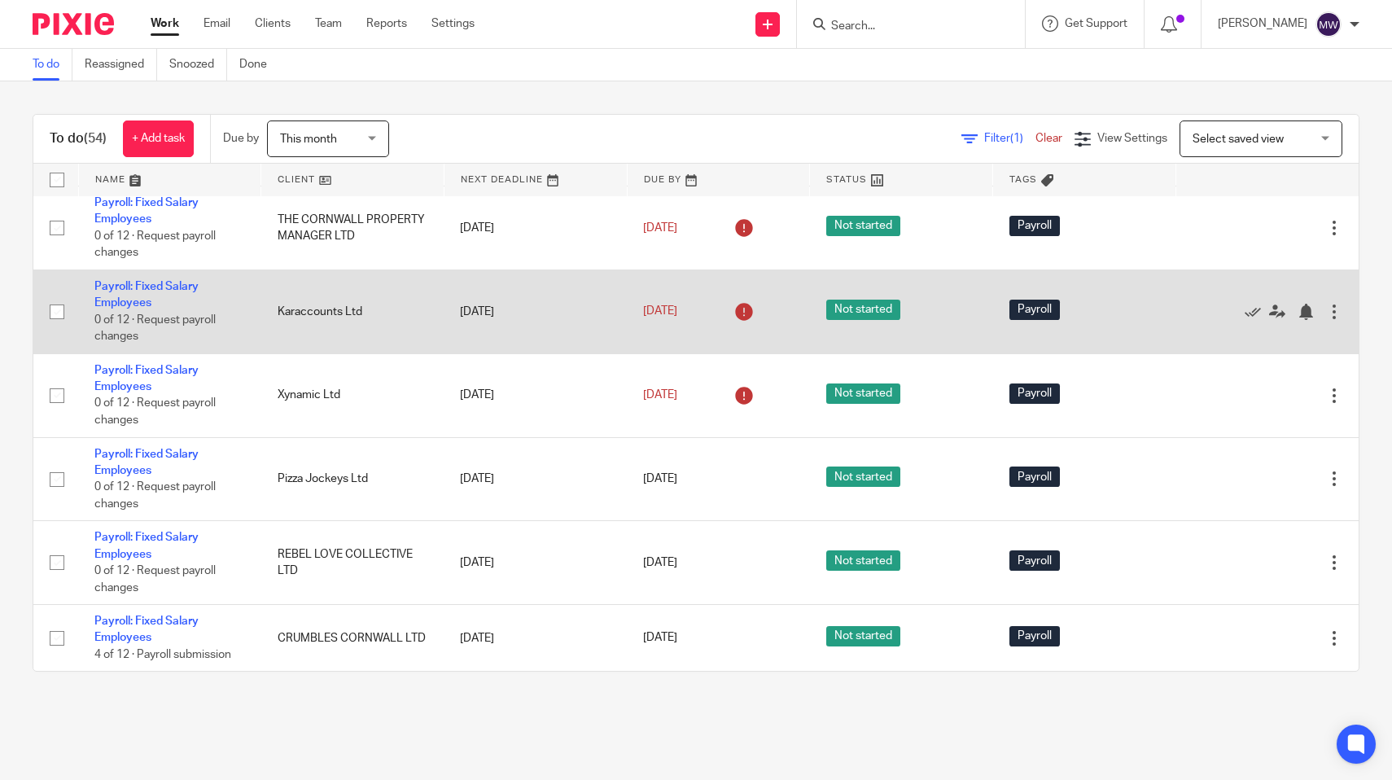
scroll to position [847, 0]
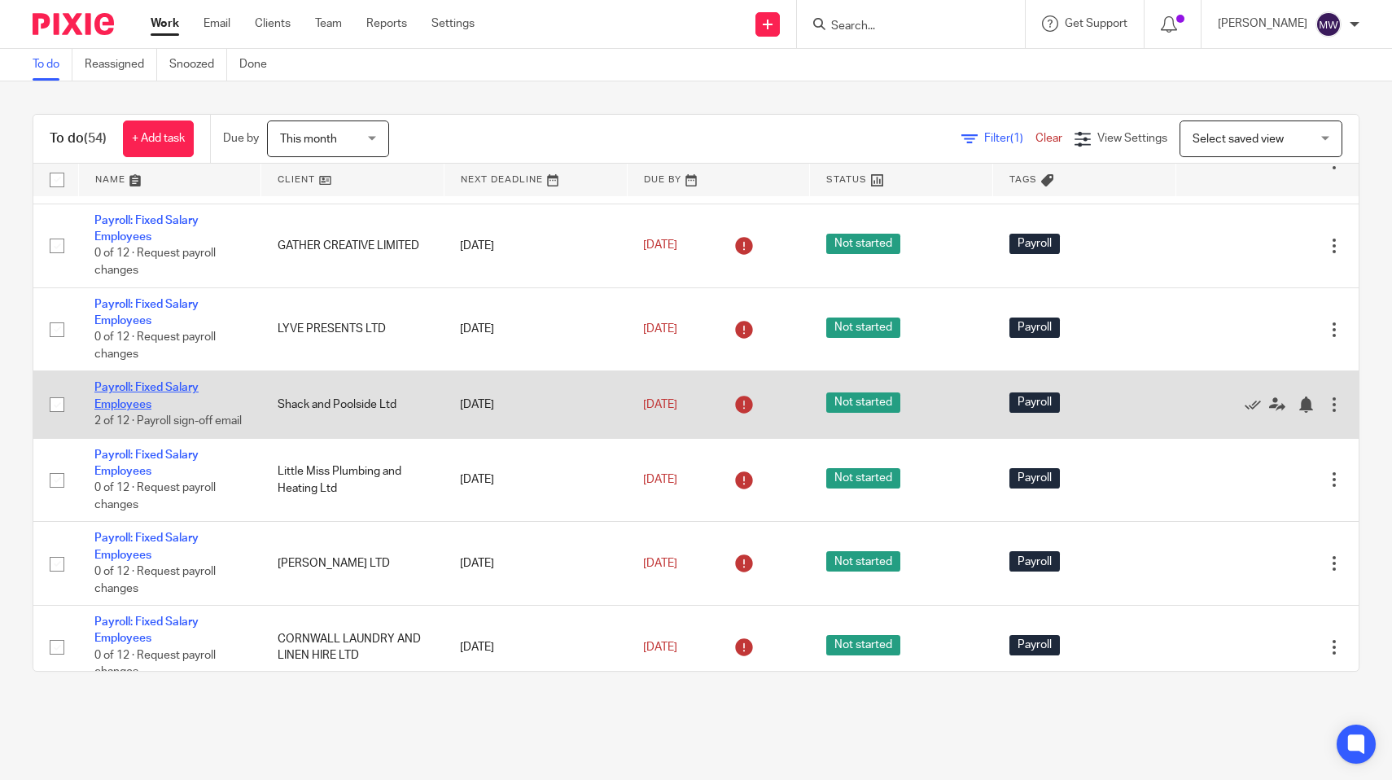
click at [135, 400] on link "Payroll: Fixed Salary Employees" at bounding box center [146, 396] width 104 height 28
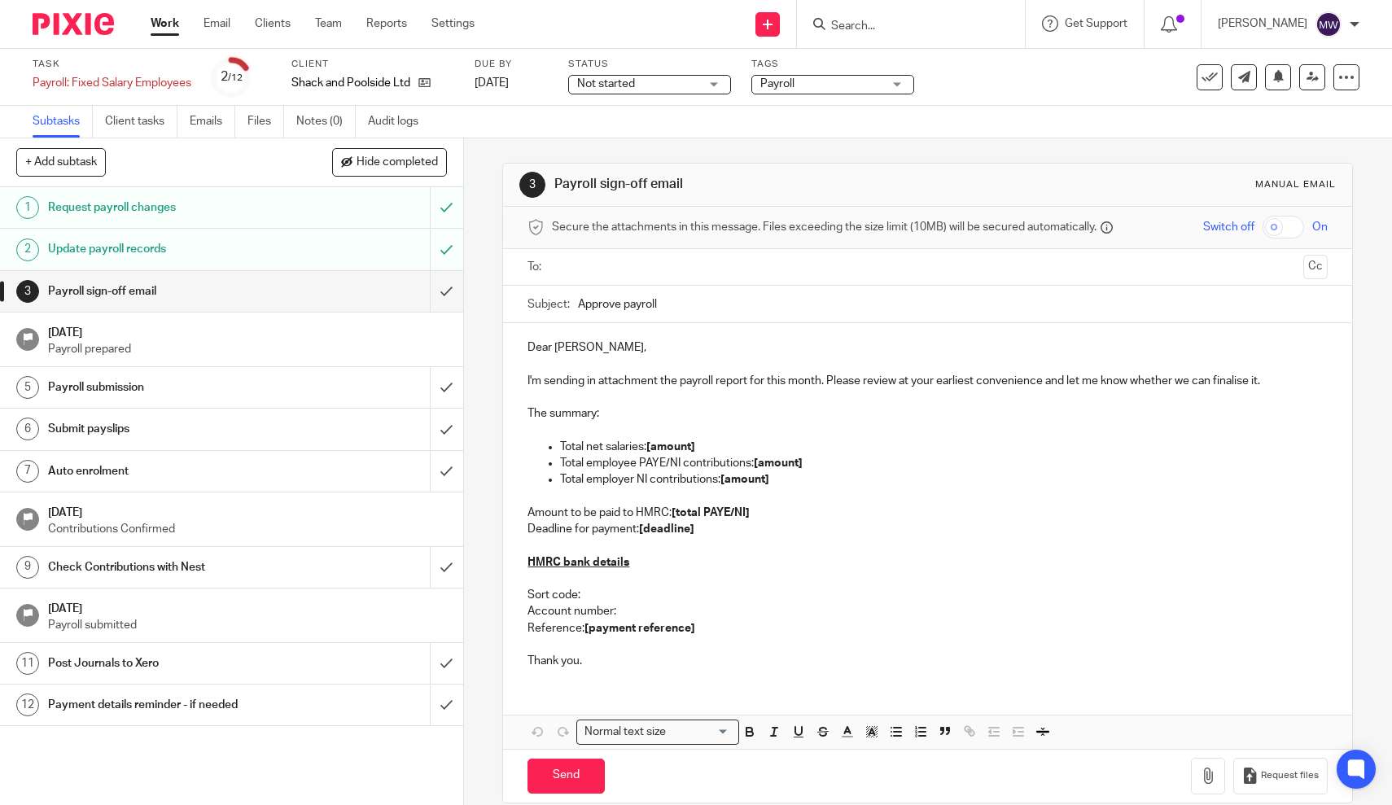
click at [601, 284] on div at bounding box center [929, 267] width 750 height 37
click at [607, 263] on input "text" at bounding box center [927, 267] width 739 height 19
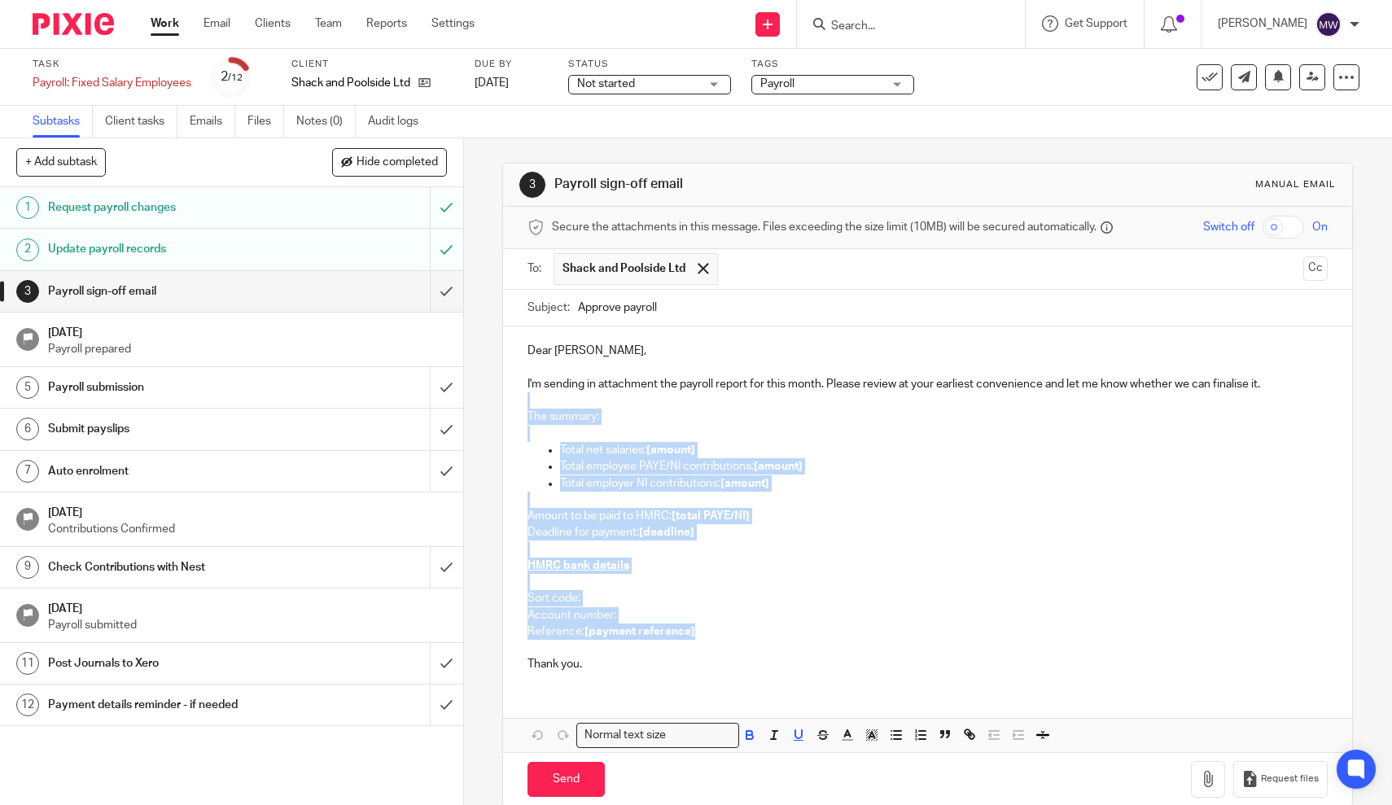
drag, startPoint x: 704, startPoint y: 624, endPoint x: 530, endPoint y: 401, distance: 283.1
click at [530, 401] on div "Dear [PERSON_NAME], I'm sending in attachment the payroll report for this month…" at bounding box center [927, 506] width 849 height 358
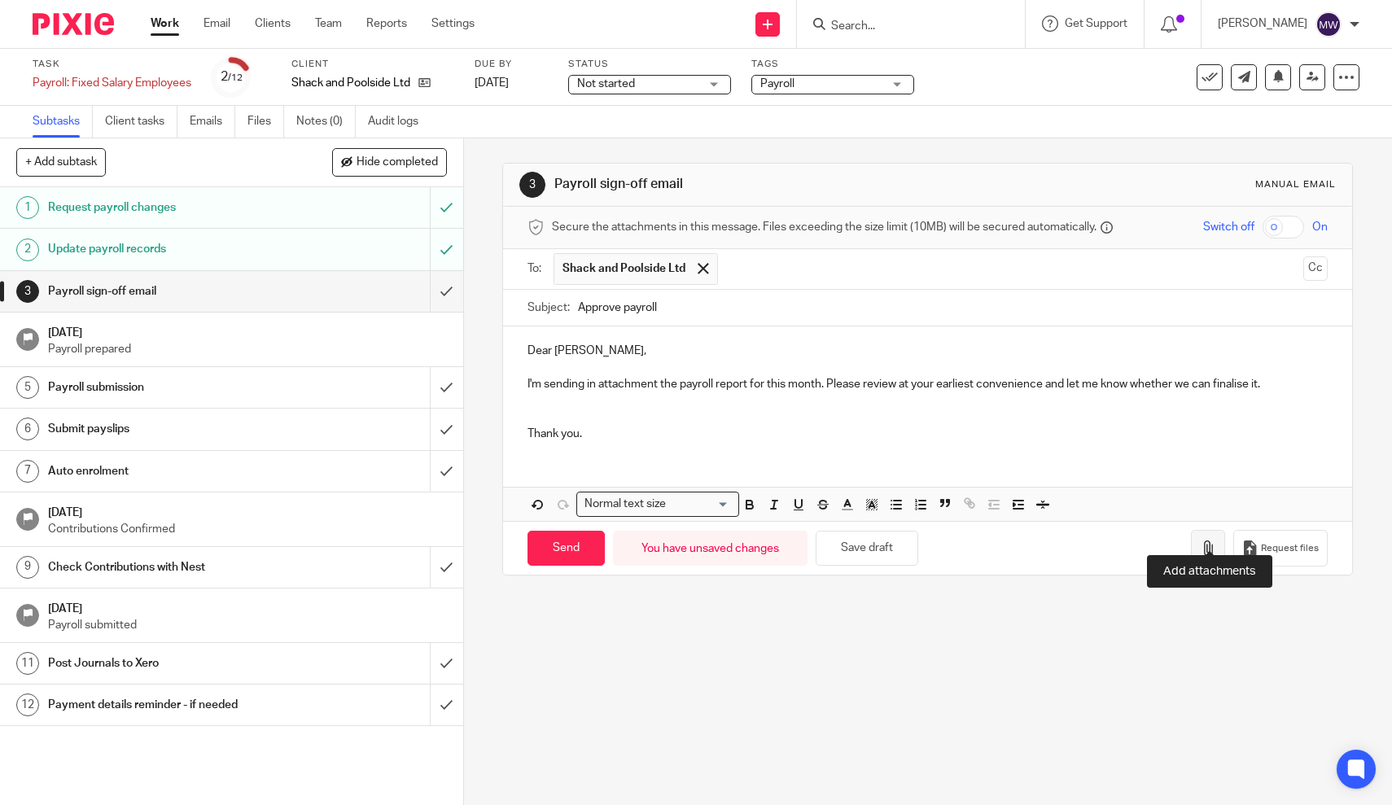
click at [1219, 532] on button "button" at bounding box center [1208, 548] width 34 height 37
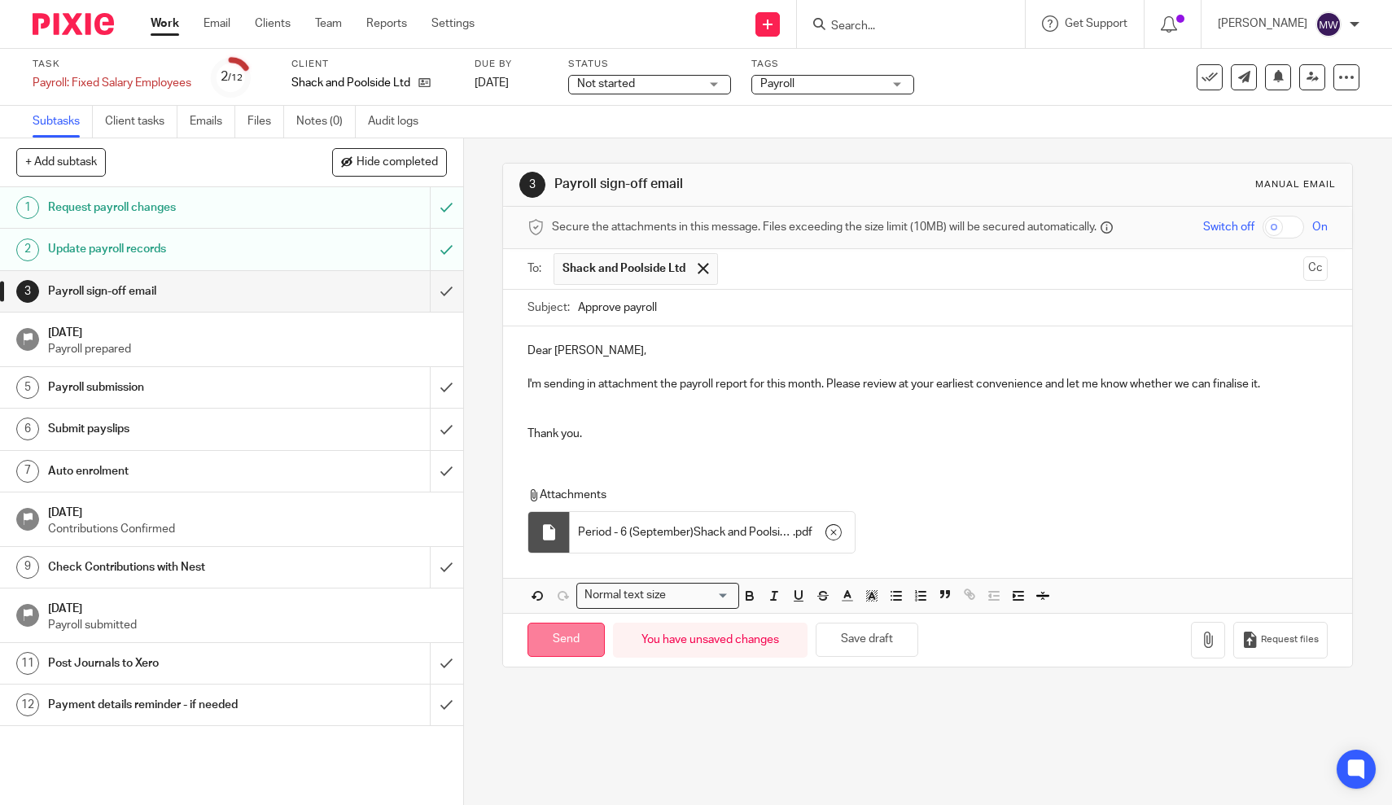
click at [557, 626] on input "Send" at bounding box center [566, 640] width 77 height 35
type input "Sent"
